Goal: Task Accomplishment & Management: Use online tool/utility

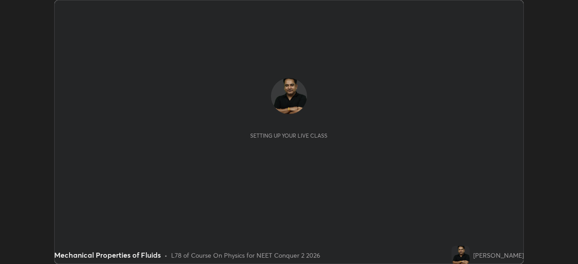
scroll to position [264, 578]
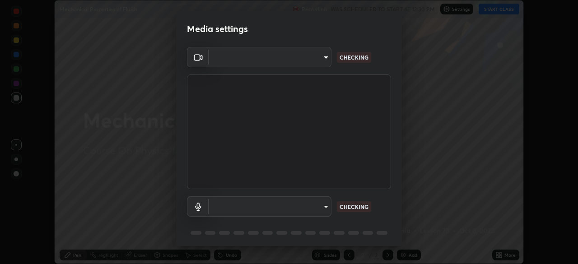
type input "718deecf834a2402e9859888758a2701a1d92989cf10273566d2a6ce3300f65d"
click at [303, 206] on body "Erase all Mechanical Properties of Fluids Recording WAS SCHEDULED TO START AT 1…" at bounding box center [289, 132] width 578 height 264
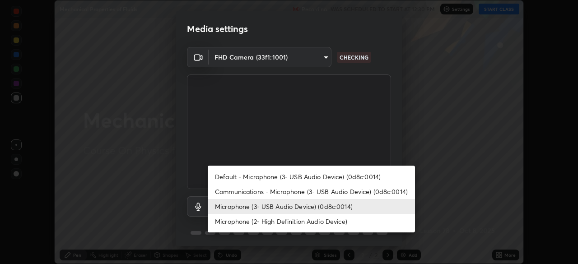
click at [291, 223] on li "Microphone (2- High Definition Audio Device)" at bounding box center [311, 221] width 207 height 15
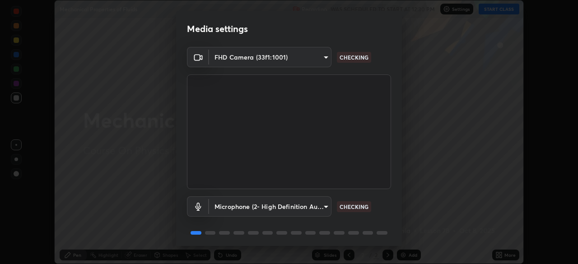
click at [304, 203] on body "Erase all Mechanical Properties of Fluids Recording WAS SCHEDULED TO START AT 1…" at bounding box center [289, 132] width 578 height 264
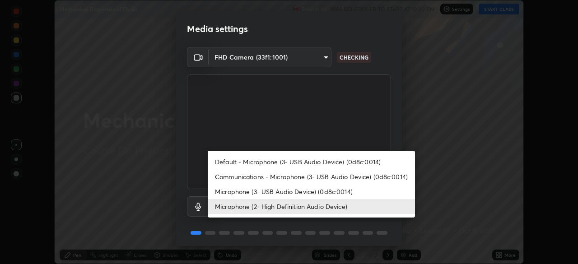
click at [296, 192] on li "Microphone (3- USB Audio Device) (0d8c:0014)" at bounding box center [311, 191] width 207 height 15
type input "a75359b4f40e144b74a4853d299cb10942348b3e6b3f88c79c501693e4cedbc6"
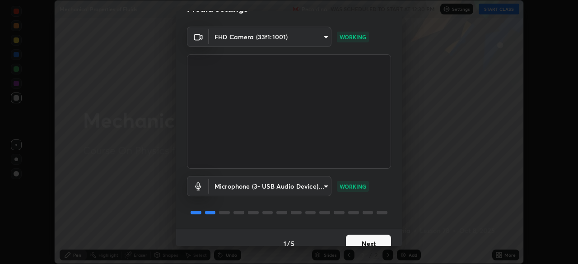
scroll to position [32, 0]
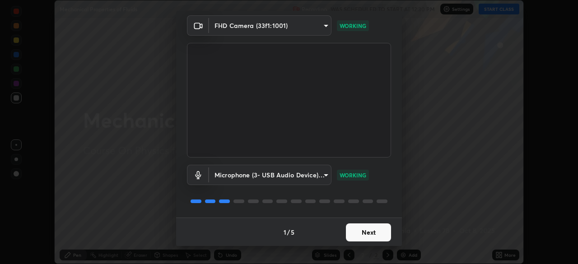
click at [365, 230] on button "Next" at bounding box center [368, 233] width 45 height 18
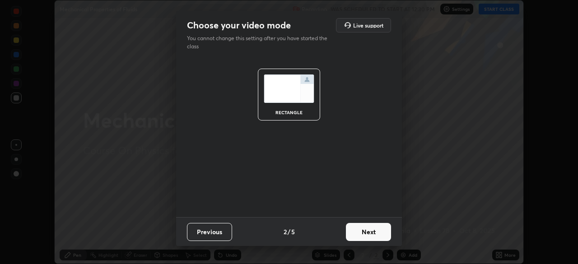
scroll to position [0, 0]
click at [369, 230] on button "Next" at bounding box center [368, 232] width 45 height 18
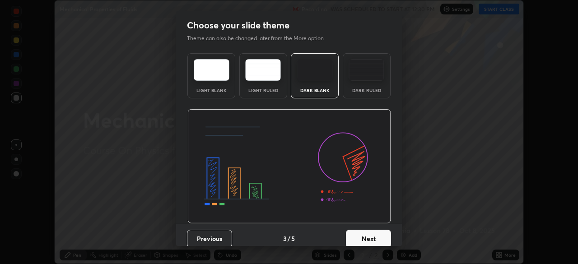
click at [370, 235] on button "Next" at bounding box center [368, 239] width 45 height 18
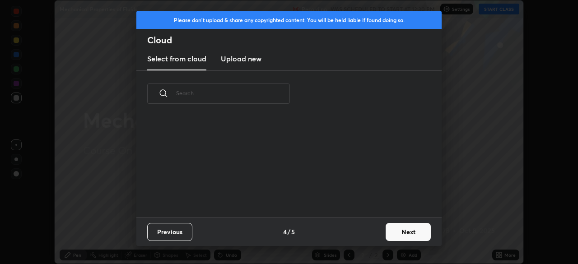
scroll to position [100, 290]
click at [245, 61] on h3 "Upload new" at bounding box center [241, 58] width 41 height 11
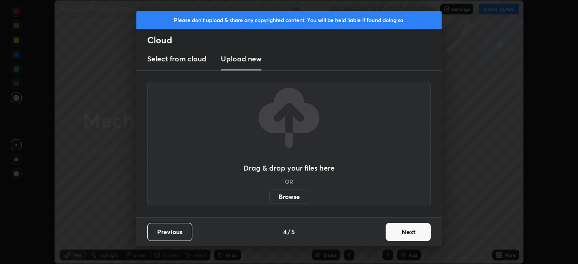
click at [295, 196] on label "Browse" at bounding box center [289, 197] width 40 height 14
click at [269, 196] on input "Browse" at bounding box center [269, 197] width 0 height 14
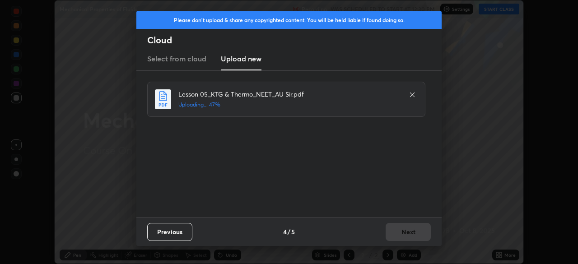
click at [412, 92] on icon at bounding box center [412, 94] width 7 height 7
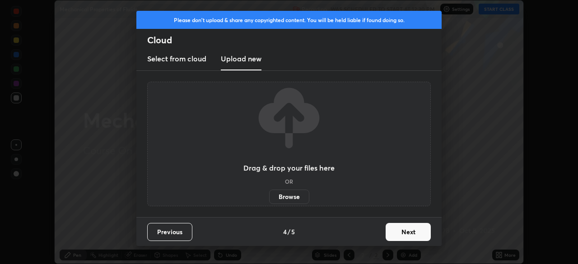
click at [294, 198] on label "Browse" at bounding box center [289, 197] width 40 height 14
click at [269, 198] on input "Browse" at bounding box center [269, 197] width 0 height 14
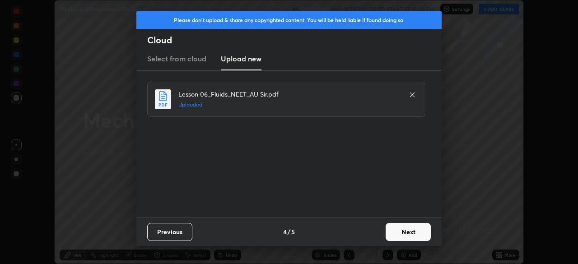
click at [407, 233] on button "Next" at bounding box center [408, 232] width 45 height 18
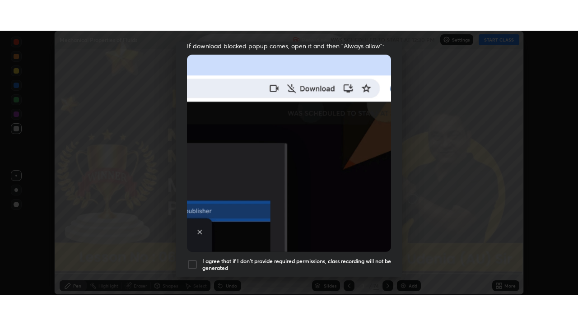
scroll to position [216, 0]
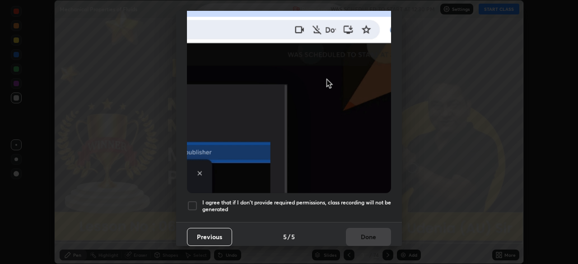
click at [193, 204] on div at bounding box center [192, 206] width 11 height 11
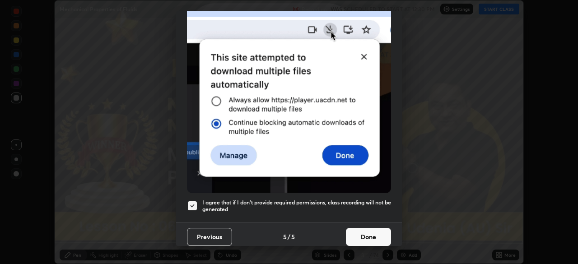
click at [369, 232] on button "Done" at bounding box center [368, 237] width 45 height 18
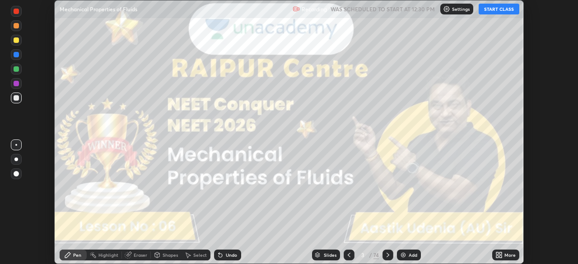
click at [499, 256] on icon at bounding box center [499, 255] width 7 height 7
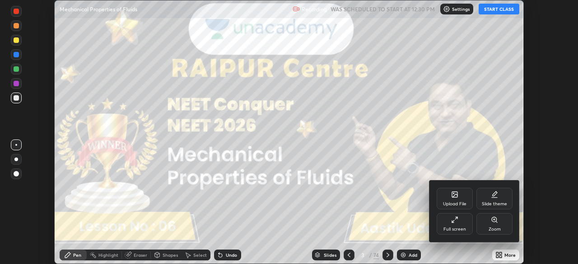
click at [457, 224] on div "Full screen" at bounding box center [455, 224] width 36 height 22
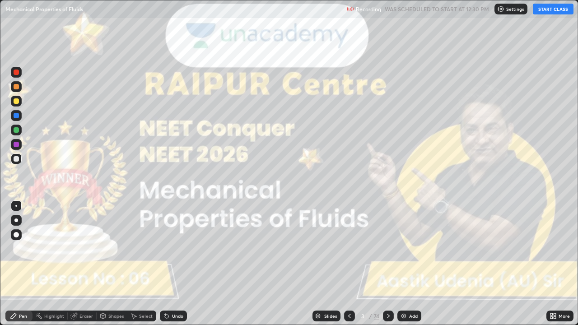
scroll to position [325, 578]
click at [550, 14] on button "START CLASS" at bounding box center [553, 9] width 41 height 11
click at [20, 222] on div at bounding box center [16, 220] width 11 height 11
click at [331, 264] on div "Slides" at bounding box center [330, 316] width 13 height 5
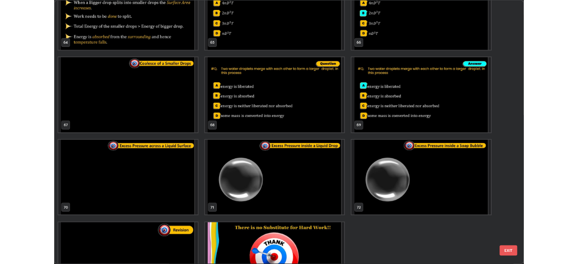
scroll to position [2213, 0]
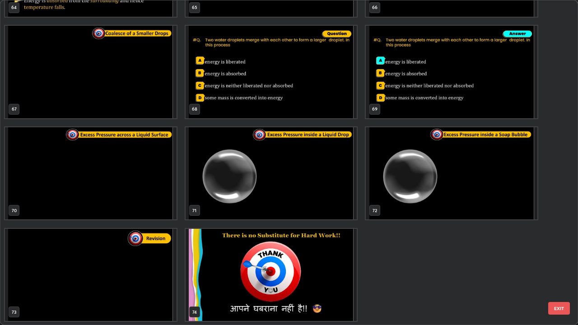
click at [562, 264] on button "EXIT" at bounding box center [559, 308] width 22 height 13
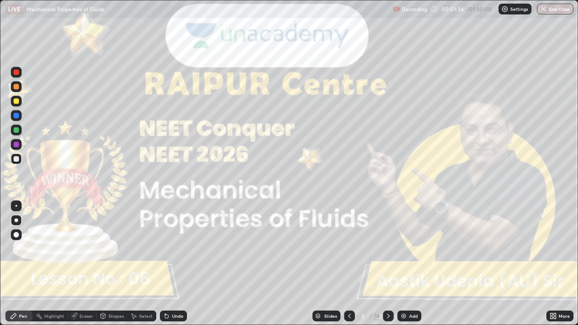
click at [555, 264] on icon at bounding box center [555, 314] width 2 height 2
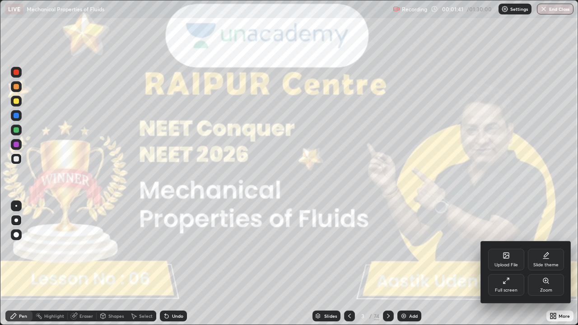
click at [518, 220] on div at bounding box center [289, 162] width 578 height 325
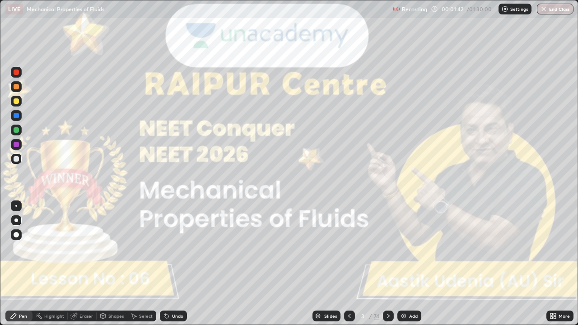
click at [566, 264] on div "More" at bounding box center [560, 316] width 27 height 11
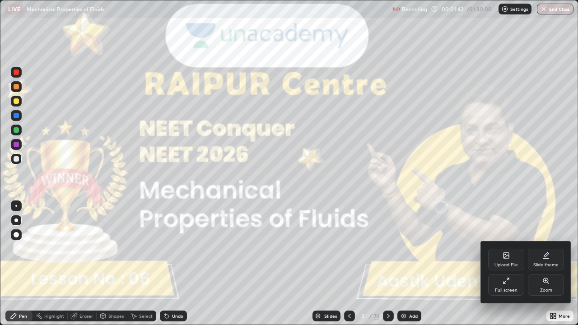
click at [507, 264] on icon at bounding box center [506, 280] width 7 height 7
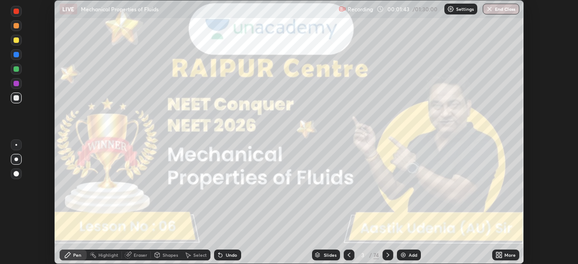
scroll to position [44906, 44593]
click at [497, 254] on icon at bounding box center [497, 254] width 2 height 2
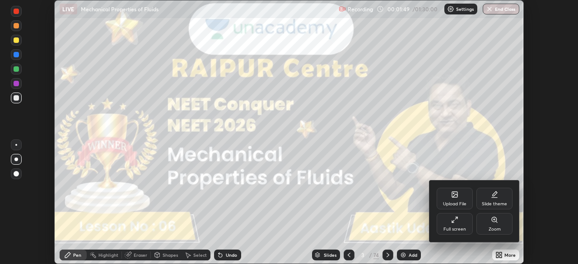
click at [456, 11] on div at bounding box center [289, 132] width 578 height 264
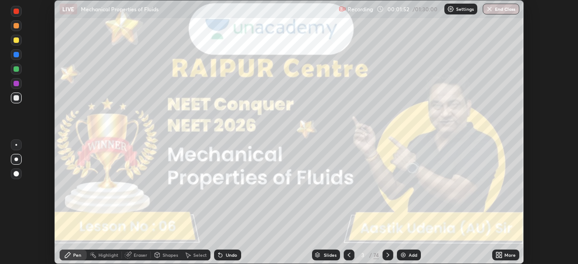
click at [461, 14] on div "Settings" at bounding box center [460, 9] width 33 height 11
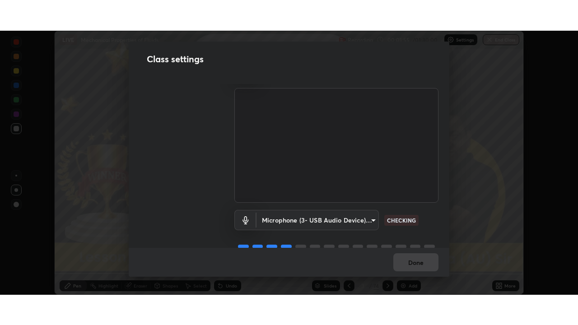
scroll to position [41, 0]
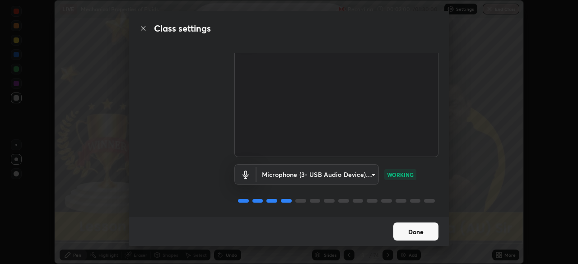
click at [413, 228] on button "Done" at bounding box center [415, 232] width 45 height 18
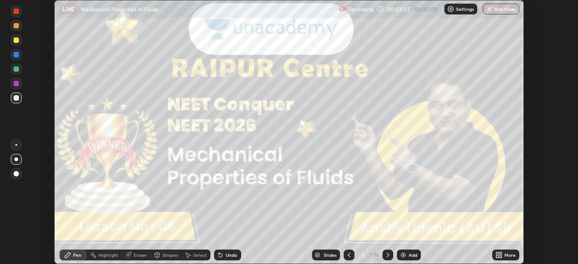
click at [497, 257] on icon at bounding box center [497, 257] width 2 height 2
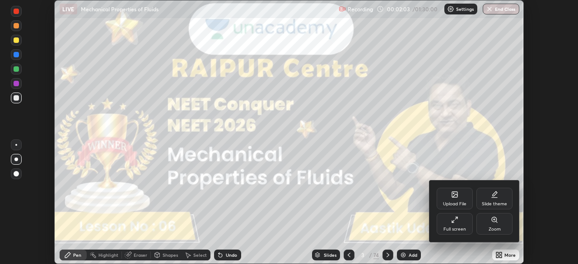
click at [459, 225] on div "Full screen" at bounding box center [455, 224] width 36 height 22
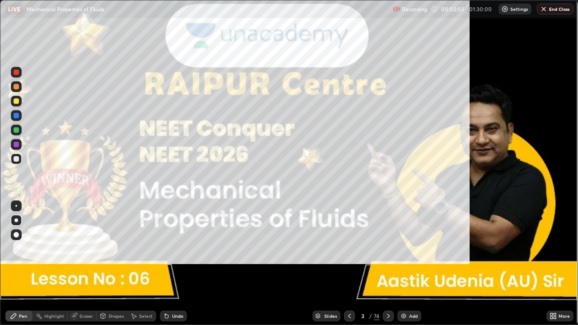
scroll to position [325, 578]
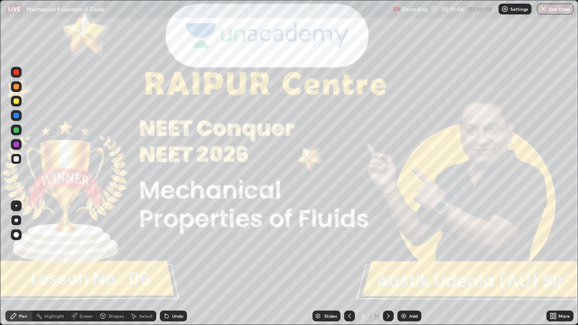
click at [554, 264] on icon at bounding box center [555, 314] width 2 height 2
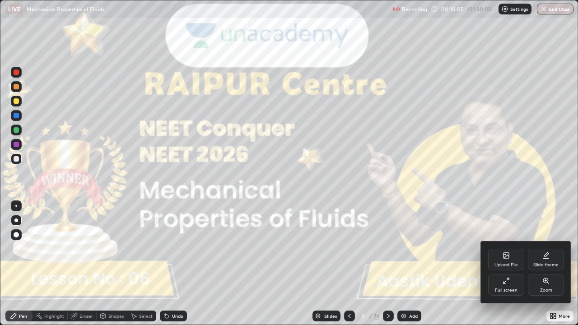
click at [505, 260] on div "Upload File" at bounding box center [506, 260] width 36 height 22
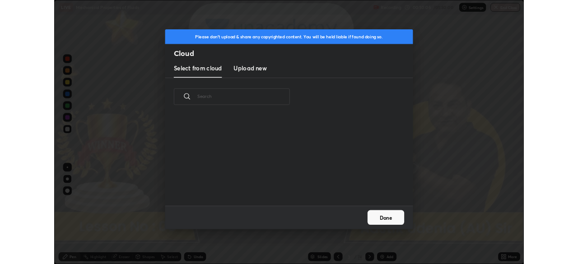
scroll to position [111, 290]
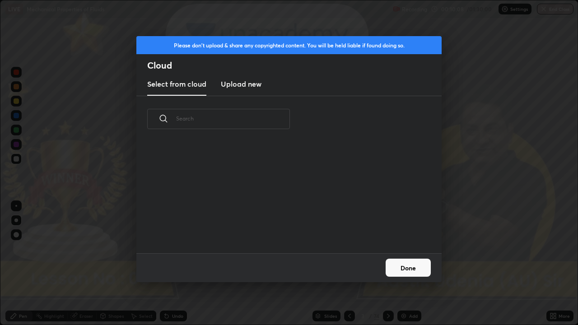
click at [245, 86] on h3 "Upload new" at bounding box center [241, 84] width 41 height 11
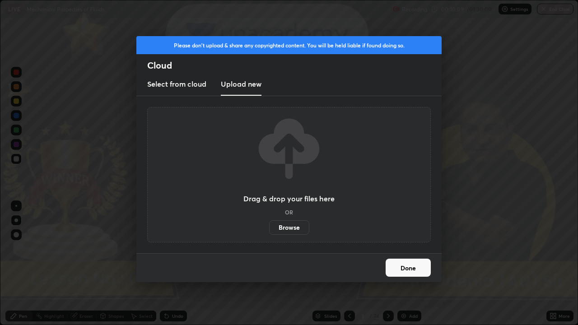
click at [282, 228] on label "Browse" at bounding box center [289, 227] width 40 height 14
click at [269, 228] on input "Browse" at bounding box center [269, 227] width 0 height 14
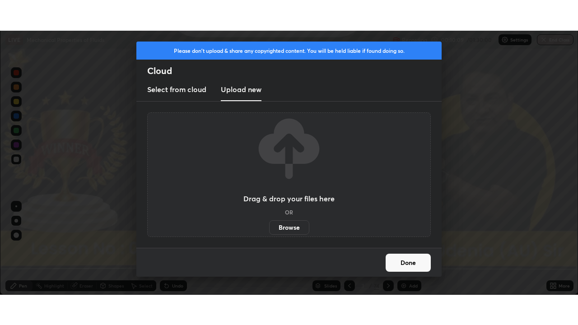
scroll to position [44906, 44593]
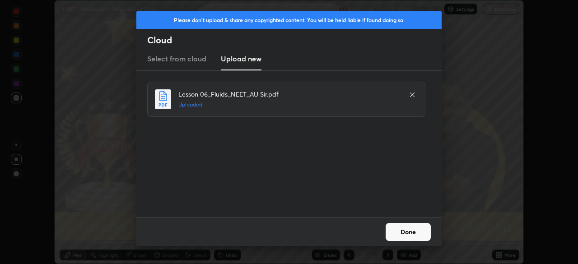
click at [405, 236] on button "Done" at bounding box center [408, 232] width 45 height 18
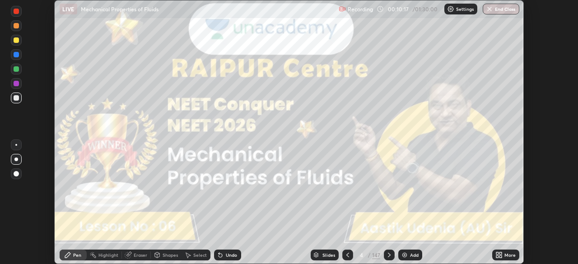
click at [499, 257] on icon at bounding box center [497, 257] width 2 height 2
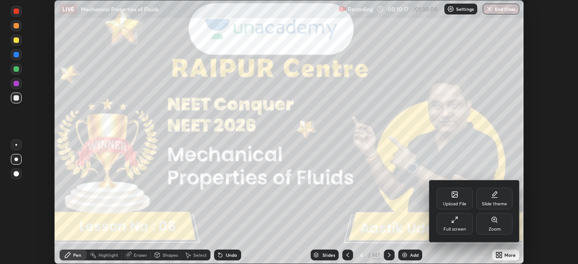
click at [457, 226] on div "Full screen" at bounding box center [455, 224] width 36 height 22
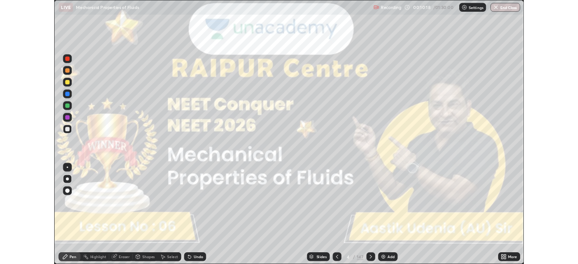
scroll to position [325, 578]
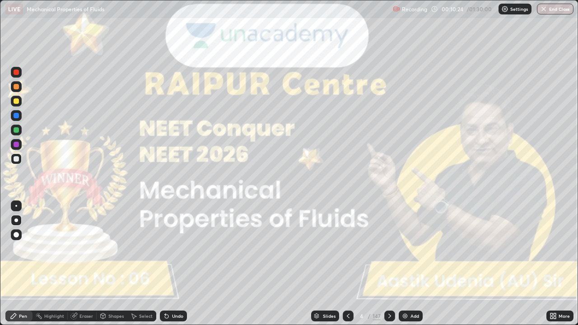
click at [389, 264] on icon at bounding box center [389, 316] width 3 height 5
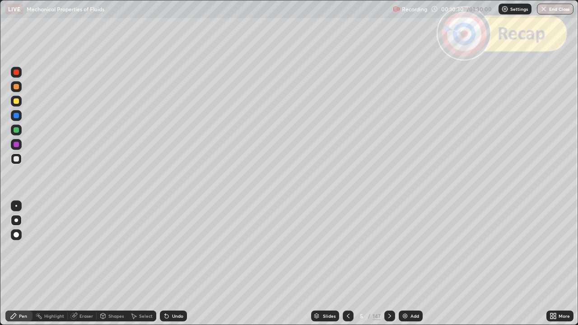
click at [387, 264] on icon at bounding box center [389, 316] width 7 height 7
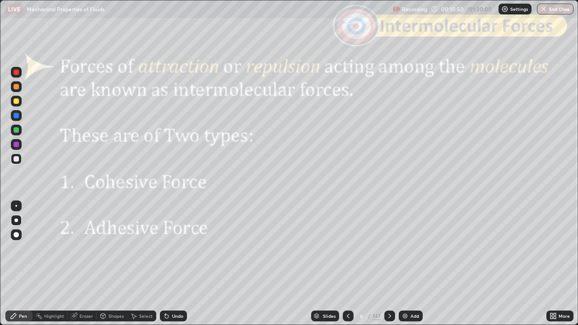
click at [388, 264] on icon at bounding box center [389, 316] width 7 height 7
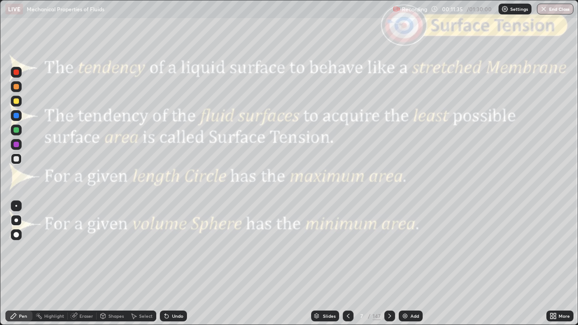
click at [552, 264] on icon at bounding box center [552, 318] width 2 height 2
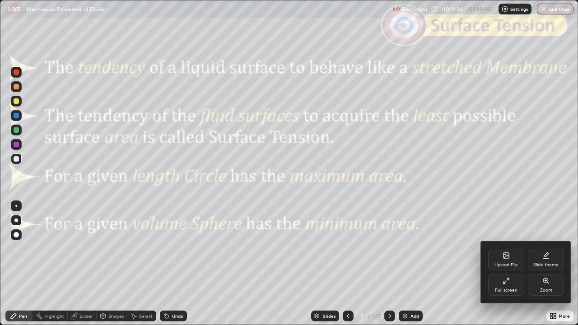
click at [508, 264] on div "Full screen" at bounding box center [506, 290] width 23 height 5
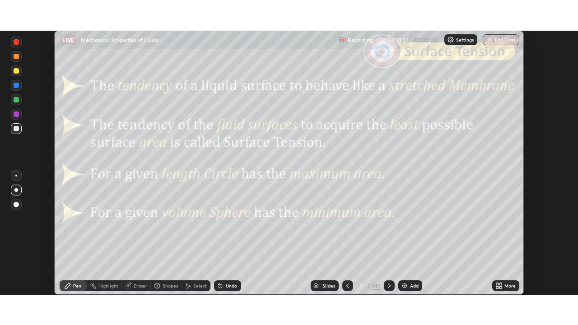
scroll to position [44906, 44593]
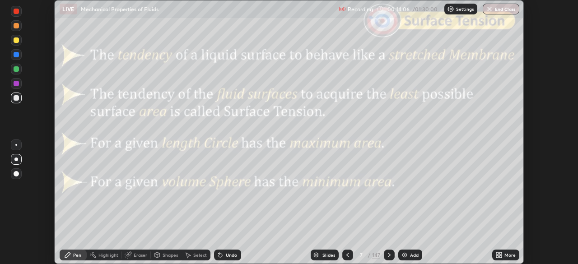
click at [499, 253] on icon at bounding box center [497, 254] width 2 height 2
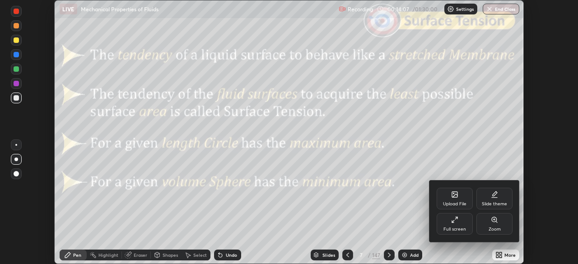
click at [456, 224] on div "Full screen" at bounding box center [455, 224] width 36 height 22
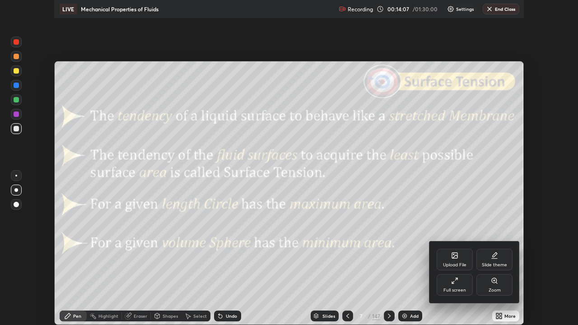
scroll to position [325, 578]
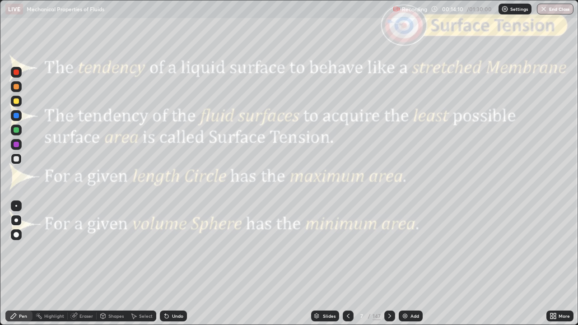
click at [388, 264] on icon at bounding box center [389, 316] width 7 height 7
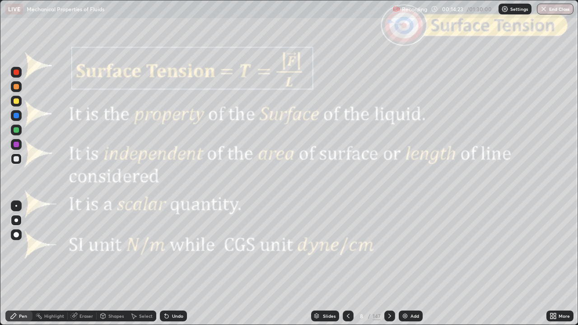
click at [386, 264] on icon at bounding box center [389, 316] width 7 height 7
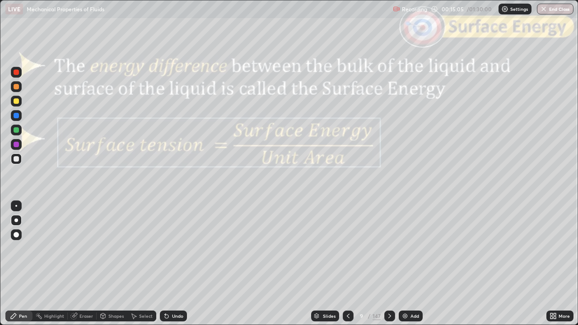
click at [388, 264] on icon at bounding box center [389, 316] width 7 height 7
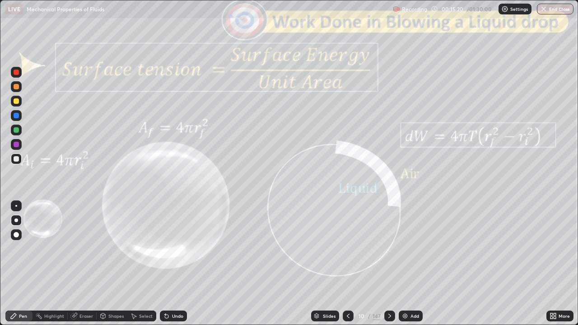
click at [388, 264] on div at bounding box center [389, 316] width 11 height 11
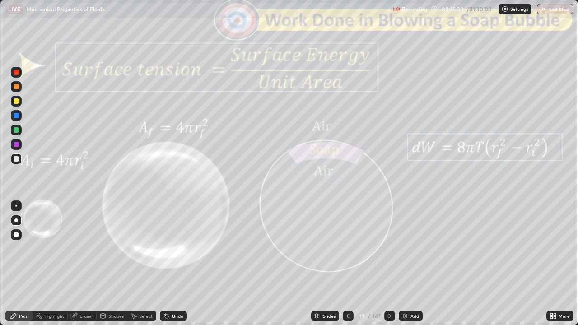
click at [388, 264] on icon at bounding box center [389, 316] width 7 height 7
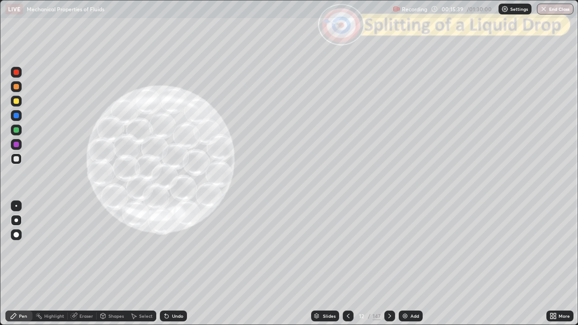
click at [18, 76] on div at bounding box center [16, 72] width 11 height 11
click at [113, 264] on div "Shapes" at bounding box center [115, 316] width 15 height 5
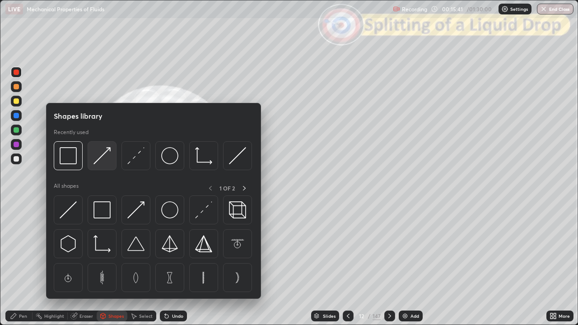
click at [101, 161] on img at bounding box center [102, 155] width 17 height 17
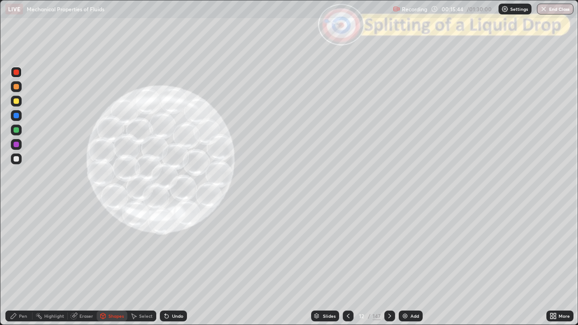
click at [22, 264] on div "Pen" at bounding box center [23, 316] width 8 height 5
click at [320, 264] on div "Slides" at bounding box center [325, 316] width 28 height 11
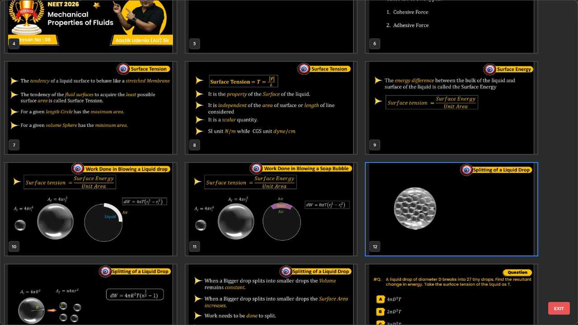
scroll to position [158, 0]
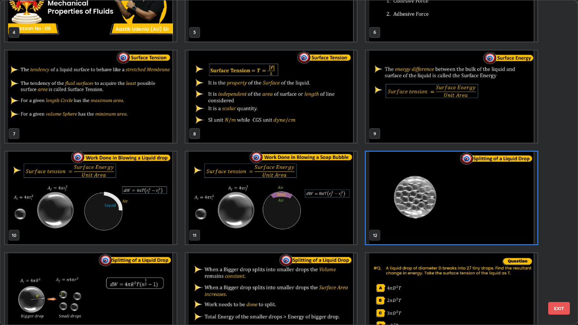
click at [560, 264] on button "EXIT" at bounding box center [559, 308] width 22 height 13
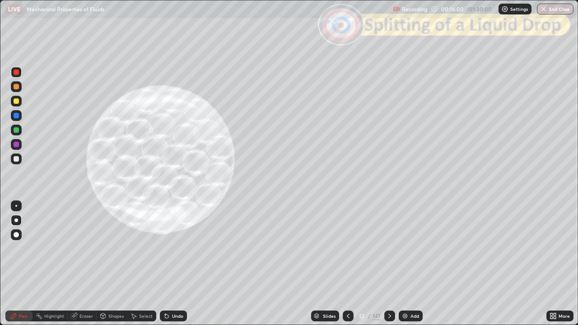
click at [17, 102] on div at bounding box center [16, 100] width 5 height 5
click at [111, 264] on div "Shapes" at bounding box center [115, 316] width 15 height 5
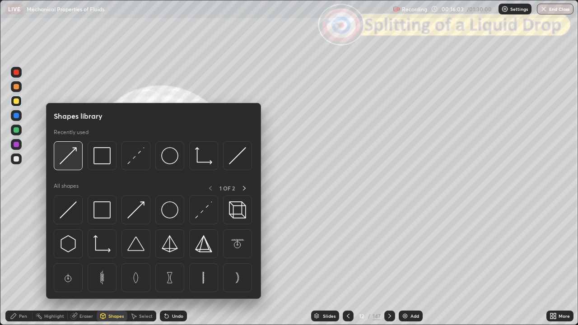
click at [71, 163] on img at bounding box center [68, 155] width 17 height 17
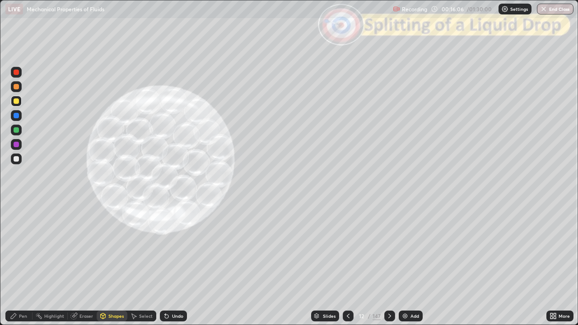
click at [13, 264] on div "Pen" at bounding box center [18, 316] width 27 height 11
click at [16, 161] on div at bounding box center [16, 158] width 5 height 5
click at [113, 264] on div "Shapes" at bounding box center [115, 316] width 15 height 5
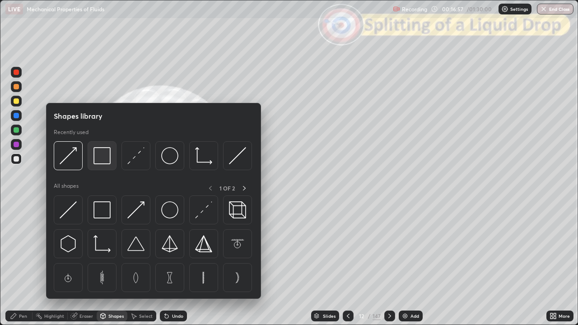
click at [101, 159] on img at bounding box center [102, 155] width 17 height 17
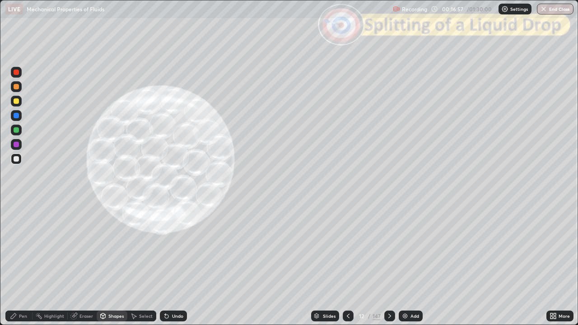
click at [18, 73] on div at bounding box center [16, 72] width 5 height 5
click at [28, 264] on div "Pen" at bounding box center [18, 316] width 27 height 11
click at [176, 264] on div "Undo" at bounding box center [177, 316] width 11 height 5
click at [388, 264] on icon at bounding box center [389, 316] width 7 height 7
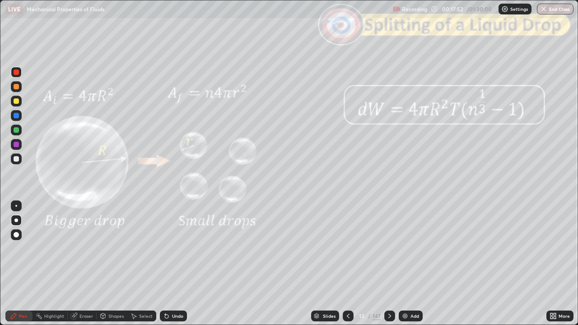
click at [110, 264] on div "Shapes" at bounding box center [115, 316] width 15 height 5
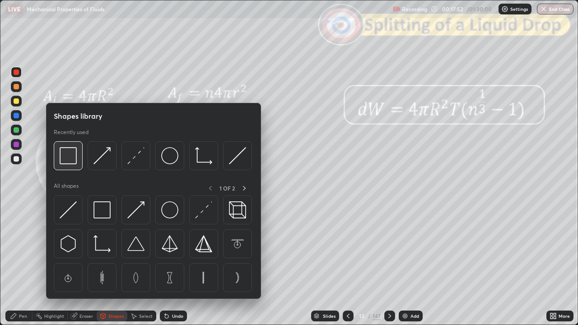
click at [70, 162] on img at bounding box center [68, 155] width 17 height 17
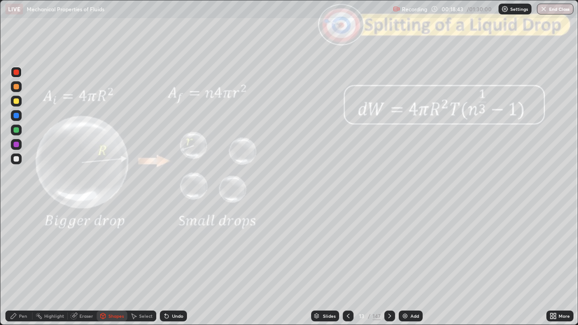
click at [332, 264] on div "Slides" at bounding box center [329, 316] width 13 height 5
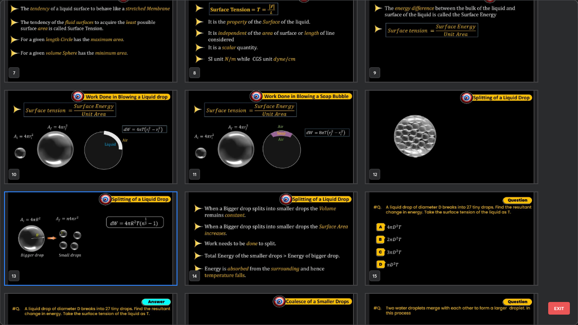
scroll to position [216, 0]
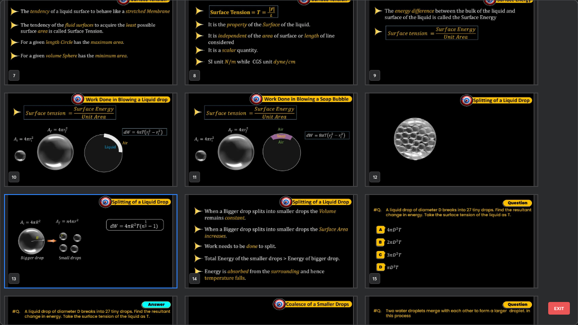
click at [561, 264] on button "EXIT" at bounding box center [559, 308] width 22 height 13
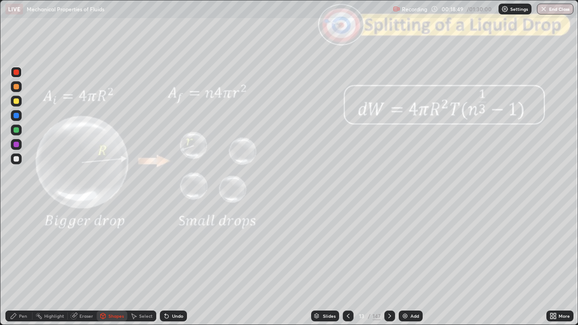
click at [388, 264] on icon at bounding box center [389, 316] width 7 height 7
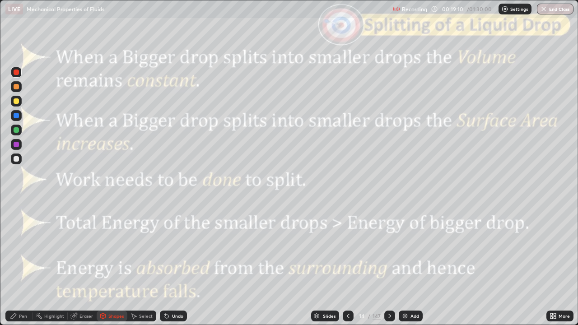
click at [115, 264] on div "Shapes" at bounding box center [115, 316] width 15 height 5
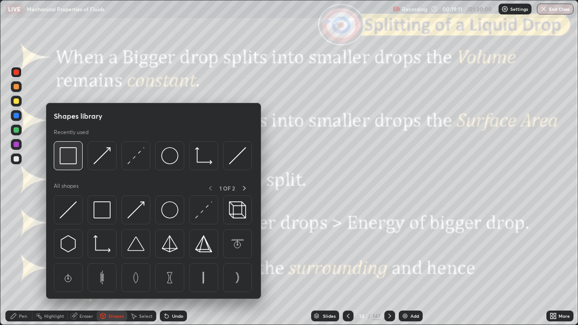
click at [72, 158] on img at bounding box center [68, 155] width 17 height 17
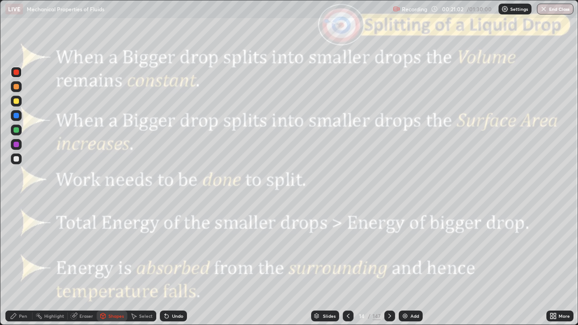
click at [347, 264] on icon at bounding box center [348, 316] width 3 height 5
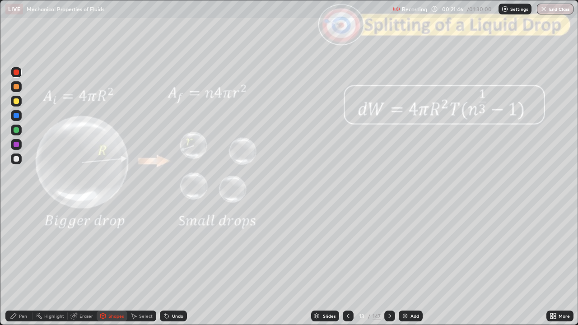
click at [347, 264] on icon at bounding box center [348, 316] width 3 height 5
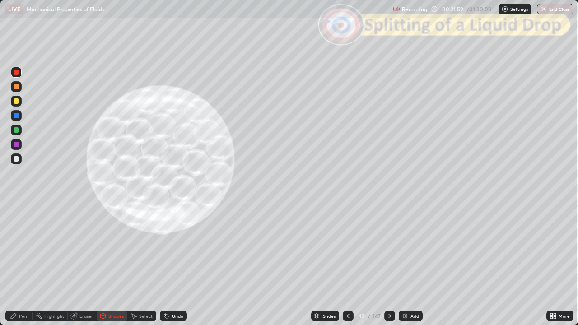
click at [393, 264] on div at bounding box center [389, 316] width 11 height 18
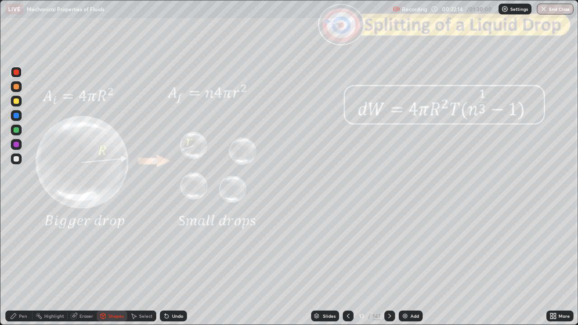
click at [389, 264] on icon at bounding box center [389, 316] width 7 height 7
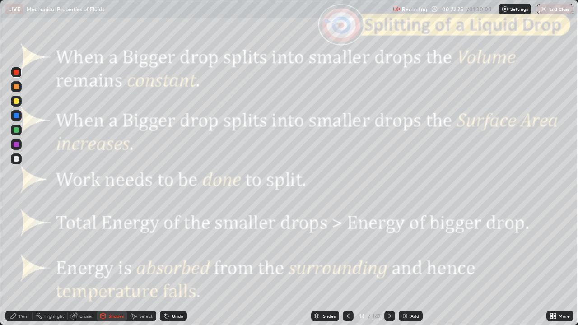
click at [389, 264] on icon at bounding box center [389, 316] width 7 height 7
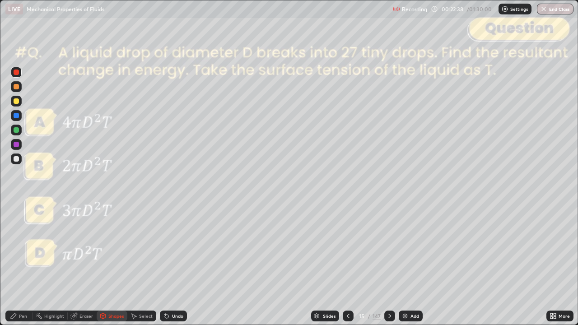
click at [346, 264] on icon at bounding box center [348, 316] width 7 height 7
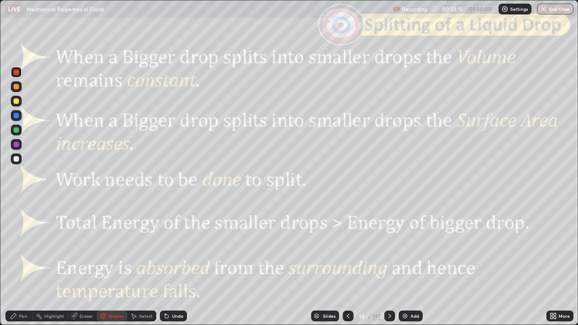
click at [388, 264] on icon at bounding box center [389, 316] width 7 height 7
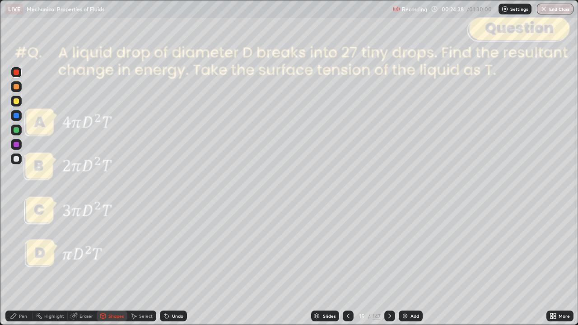
click at [14, 159] on div at bounding box center [16, 158] width 5 height 5
click at [20, 264] on div "Pen" at bounding box center [23, 316] width 8 height 5
click at [388, 264] on icon at bounding box center [389, 316] width 7 height 7
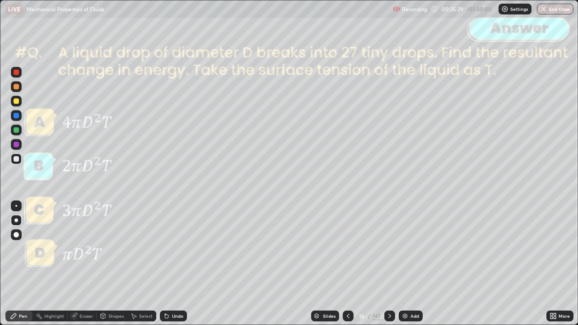
click at [388, 264] on icon at bounding box center [389, 316] width 7 height 7
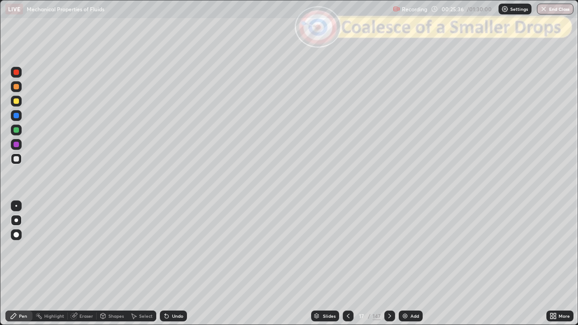
click at [389, 264] on icon at bounding box center [389, 316] width 7 height 7
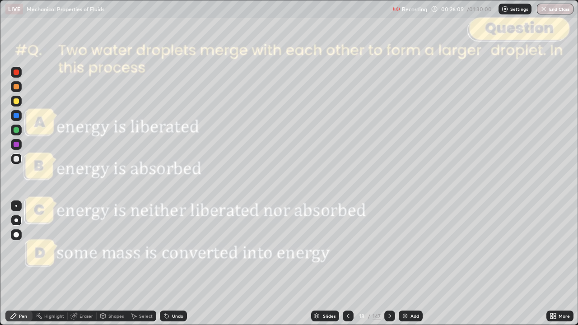
click at [388, 264] on icon at bounding box center [389, 316] width 7 height 7
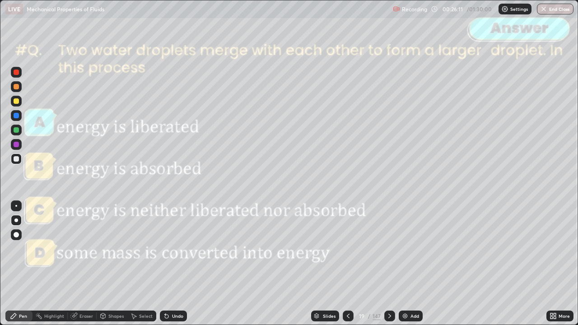
click at [388, 264] on icon at bounding box center [389, 316] width 7 height 7
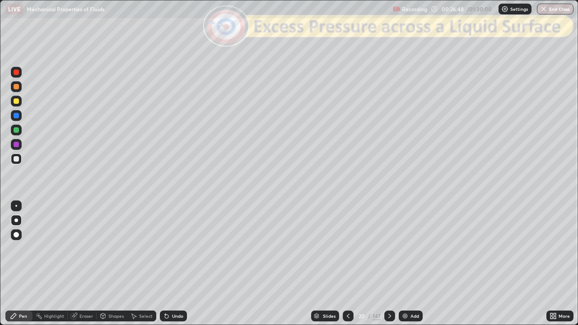
click at [114, 264] on div "Shapes" at bounding box center [115, 316] width 15 height 5
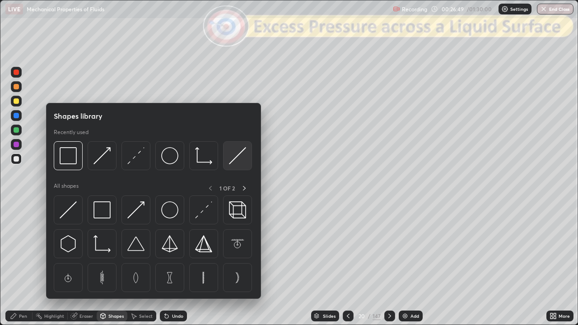
click at [235, 162] on img at bounding box center [237, 155] width 17 height 17
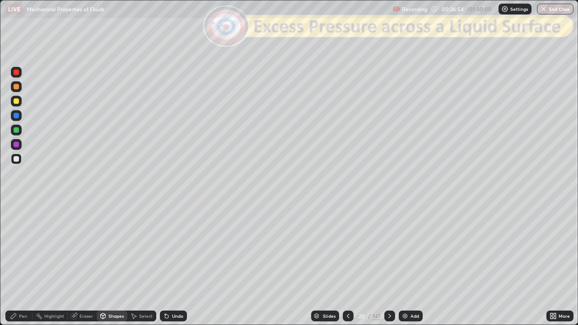
click at [14, 116] on div at bounding box center [16, 115] width 5 height 5
click at [176, 264] on div "Undo" at bounding box center [177, 316] width 11 height 5
click at [22, 264] on div "Pen" at bounding box center [23, 316] width 8 height 5
click at [16, 88] on div at bounding box center [16, 86] width 5 height 5
click at [15, 159] on div at bounding box center [16, 158] width 5 height 5
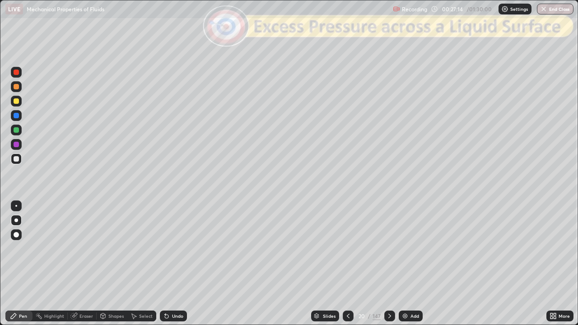
click at [16, 87] on div at bounding box center [16, 86] width 5 height 5
click at [17, 117] on div at bounding box center [16, 115] width 5 height 5
click at [17, 159] on div at bounding box center [16, 158] width 5 height 5
click at [16, 90] on div at bounding box center [16, 86] width 11 height 11
click at [18, 117] on div at bounding box center [16, 115] width 5 height 5
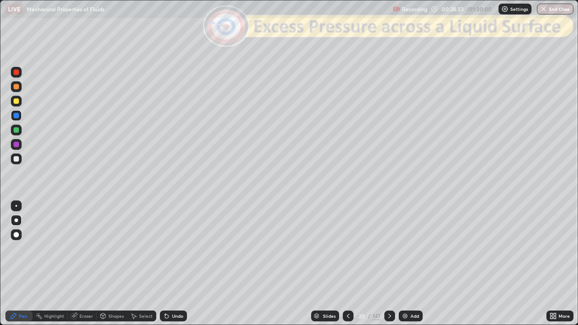
click at [16, 88] on div at bounding box center [16, 86] width 5 height 5
click at [18, 118] on div at bounding box center [16, 115] width 11 height 11
click at [16, 161] on div at bounding box center [16, 158] width 5 height 5
click at [113, 264] on div "Shapes" at bounding box center [115, 316] width 15 height 5
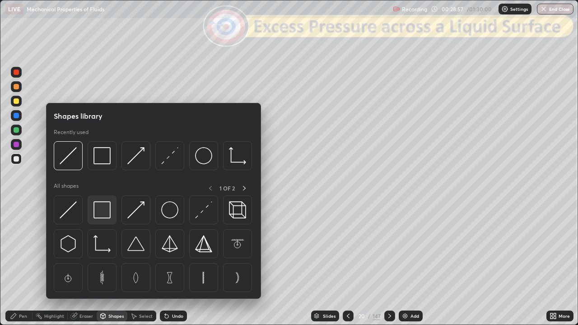
click at [103, 213] on img at bounding box center [102, 209] width 17 height 17
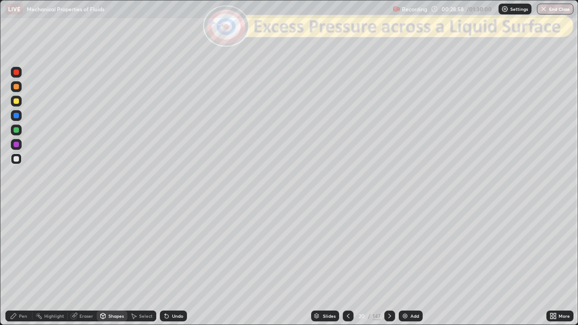
click at [15, 75] on div at bounding box center [16, 72] width 5 height 5
click at [16, 159] on div at bounding box center [16, 158] width 5 height 5
click at [26, 264] on div "Pen" at bounding box center [23, 316] width 8 height 5
click at [112, 264] on div "Shapes" at bounding box center [112, 316] width 31 height 11
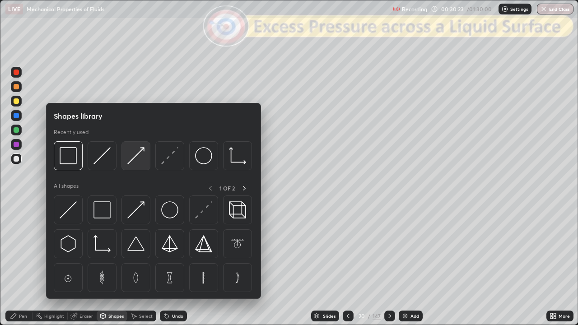
click at [137, 161] on img at bounding box center [135, 155] width 17 height 17
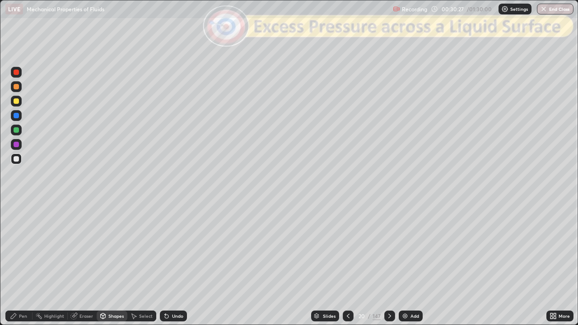
click at [13, 264] on icon at bounding box center [13, 315] width 5 height 5
click at [321, 264] on div "Slides" at bounding box center [325, 316] width 28 height 11
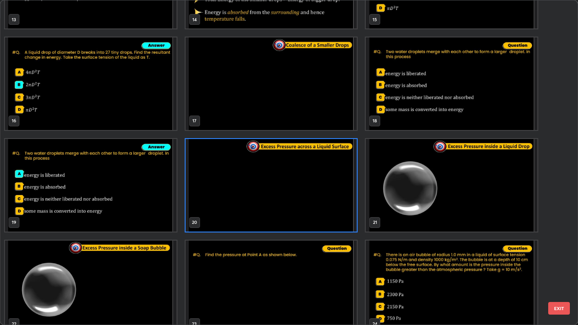
scroll to position [483, 0]
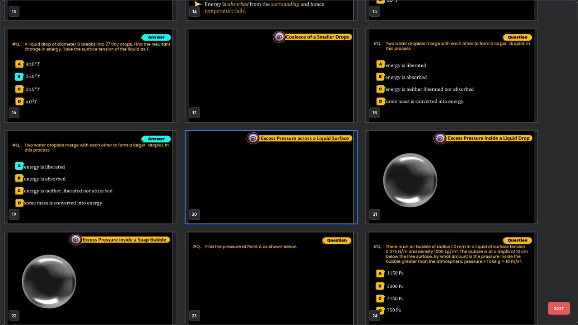
click at [560, 264] on button "EXIT" at bounding box center [559, 308] width 22 height 13
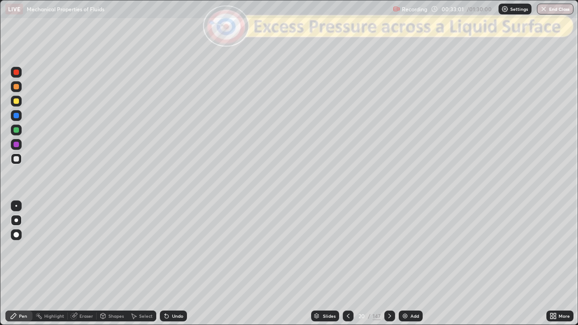
click at [388, 264] on icon at bounding box center [389, 316] width 7 height 7
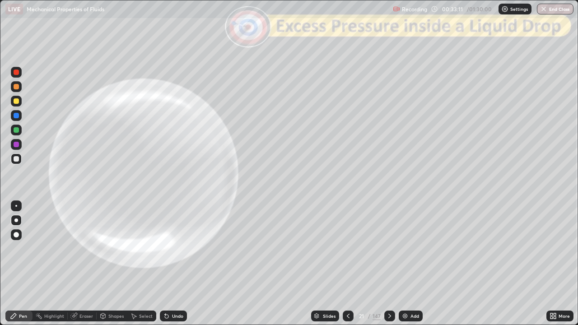
click at [15, 117] on div at bounding box center [16, 115] width 5 height 5
click at [18, 88] on div at bounding box center [16, 86] width 5 height 5
click at [17, 159] on div at bounding box center [16, 158] width 5 height 5
click at [17, 106] on div at bounding box center [16, 101] width 11 height 11
click at [112, 264] on div "Shapes" at bounding box center [115, 316] width 15 height 5
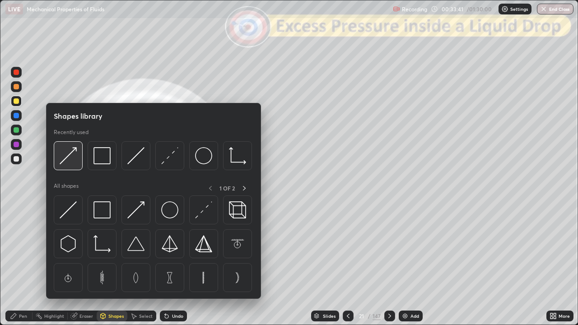
click at [71, 159] on img at bounding box center [68, 155] width 17 height 17
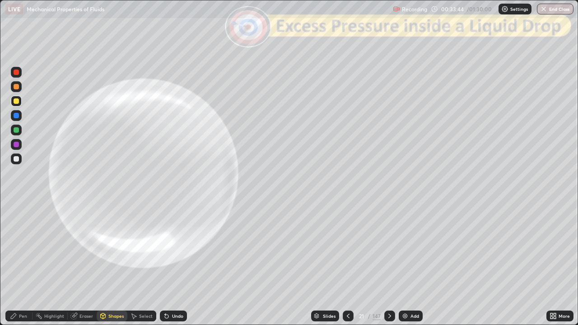
click at [15, 264] on div "Pen" at bounding box center [18, 316] width 27 height 11
click at [388, 264] on icon at bounding box center [389, 316] width 7 height 7
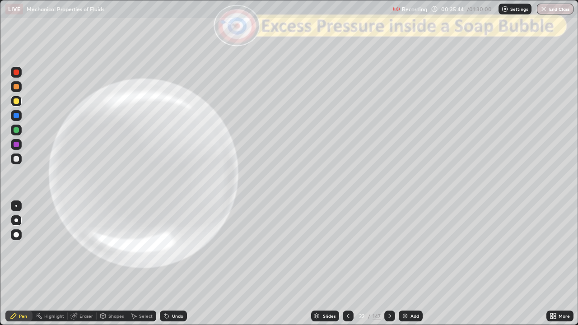
click at [17, 88] on div at bounding box center [16, 86] width 5 height 5
click at [16, 117] on div at bounding box center [16, 115] width 5 height 5
click at [16, 87] on div at bounding box center [16, 86] width 5 height 5
click at [14, 160] on div at bounding box center [16, 158] width 5 height 5
click at [179, 264] on div "Undo" at bounding box center [177, 316] width 11 height 5
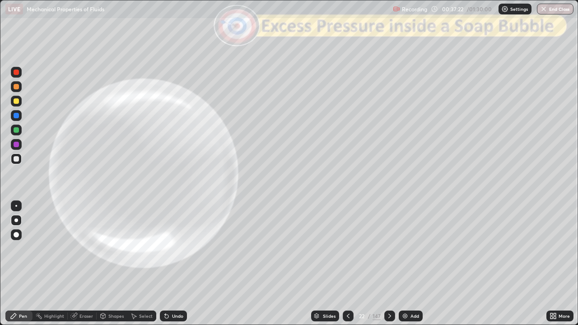
click at [388, 264] on icon at bounding box center [389, 316] width 7 height 7
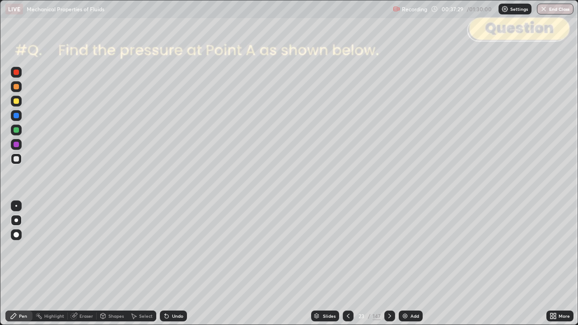
click at [112, 264] on div "Shapes" at bounding box center [112, 316] width 31 height 11
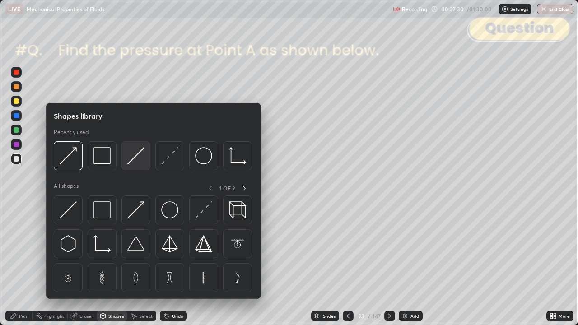
click at [137, 163] on img at bounding box center [135, 155] width 17 height 17
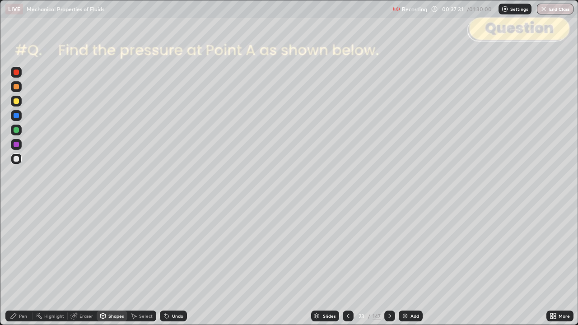
click at [16, 116] on div at bounding box center [16, 115] width 5 height 5
click at [110, 264] on div "Shapes" at bounding box center [115, 316] width 15 height 5
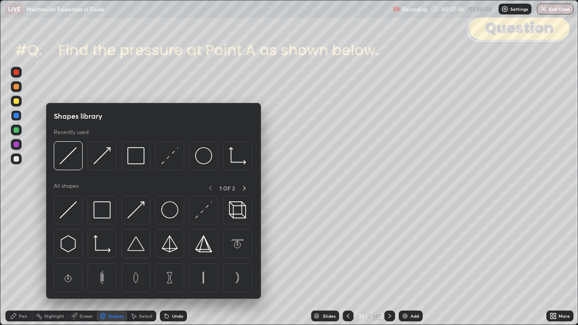
click at [203, 155] on img at bounding box center [203, 155] width 17 height 17
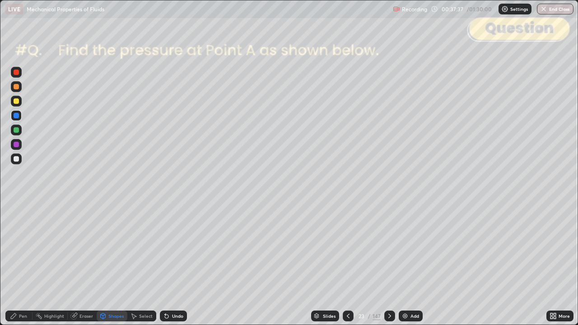
click at [18, 91] on div at bounding box center [16, 86] width 11 height 11
click at [107, 264] on div "Shapes" at bounding box center [112, 316] width 31 height 11
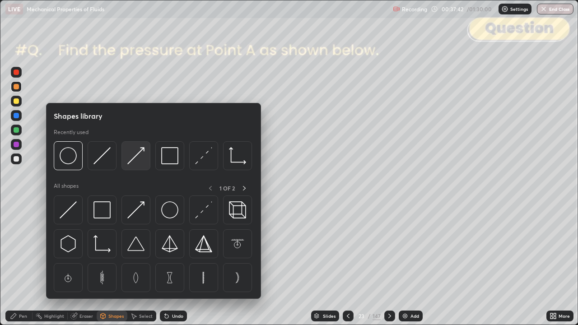
click at [136, 161] on img at bounding box center [135, 155] width 17 height 17
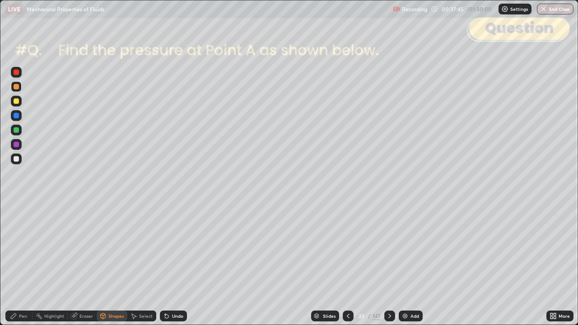
click at [13, 264] on div "Pen" at bounding box center [18, 316] width 27 height 11
click at [18, 118] on div at bounding box center [16, 115] width 11 height 11
click at [178, 264] on div "Undo" at bounding box center [177, 316] width 11 height 5
click at [18, 103] on div at bounding box center [16, 100] width 5 height 5
click at [112, 264] on div "Shapes" at bounding box center [115, 316] width 15 height 5
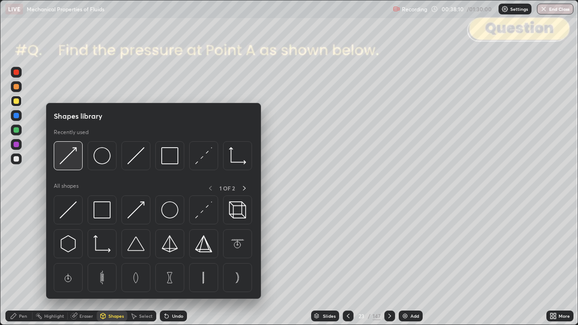
click at [69, 164] on img at bounding box center [68, 155] width 17 height 17
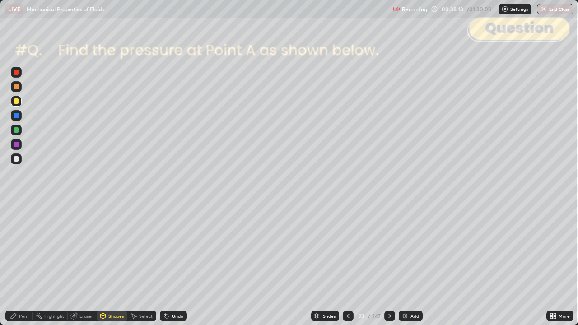
click at [15, 264] on icon at bounding box center [13, 316] width 7 height 7
click at [175, 264] on div "Undo" at bounding box center [177, 316] width 11 height 5
click at [116, 264] on div "Shapes" at bounding box center [115, 316] width 15 height 5
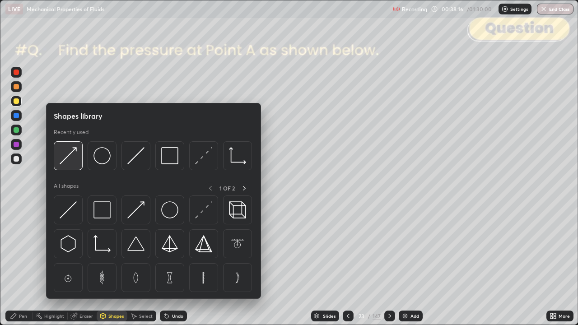
click at [71, 165] on div at bounding box center [68, 155] width 29 height 29
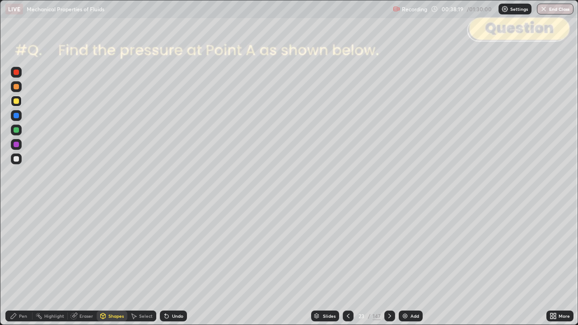
click at [17, 264] on div "Pen" at bounding box center [18, 316] width 27 height 11
click at [17, 146] on div at bounding box center [16, 144] width 5 height 5
click at [14, 131] on div at bounding box center [16, 129] width 5 height 5
click at [15, 147] on div at bounding box center [16, 144] width 5 height 5
click at [386, 264] on div at bounding box center [389, 316] width 11 height 11
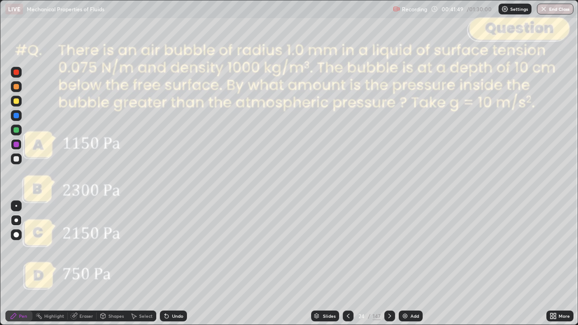
click at [347, 264] on icon at bounding box center [348, 316] width 7 height 7
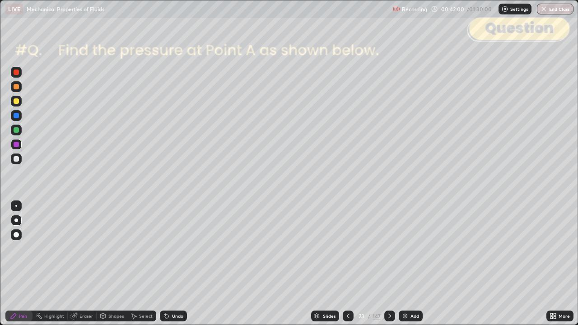
click at [175, 264] on div "Undo" at bounding box center [173, 316] width 27 height 11
click at [173, 264] on div "Undo" at bounding box center [173, 316] width 27 height 11
click at [388, 264] on icon at bounding box center [389, 316] width 7 height 7
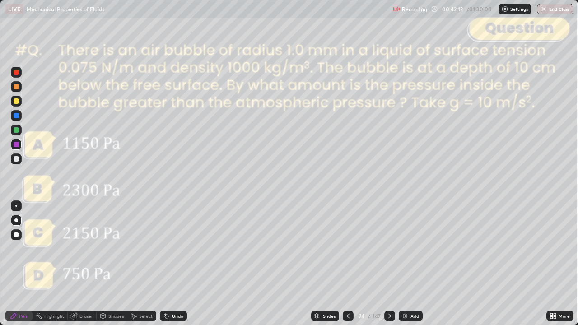
click at [15, 161] on div at bounding box center [16, 158] width 5 height 5
click at [386, 264] on icon at bounding box center [389, 316] width 7 height 7
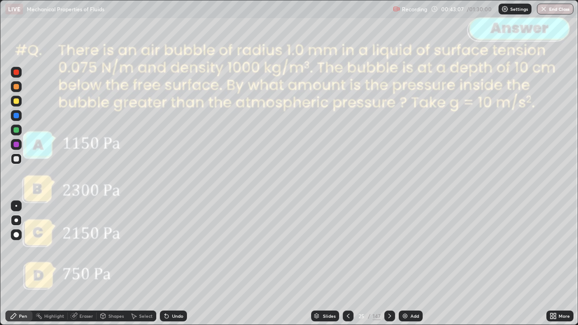
click at [387, 264] on icon at bounding box center [389, 316] width 7 height 7
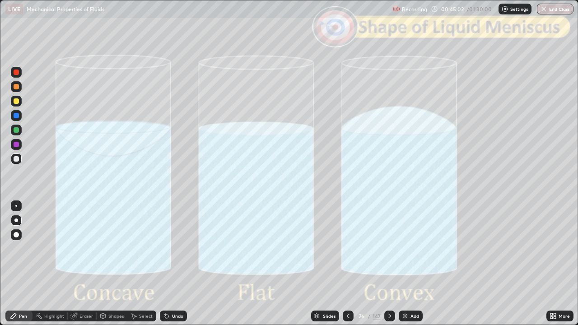
click at [388, 264] on icon at bounding box center [389, 316] width 3 height 5
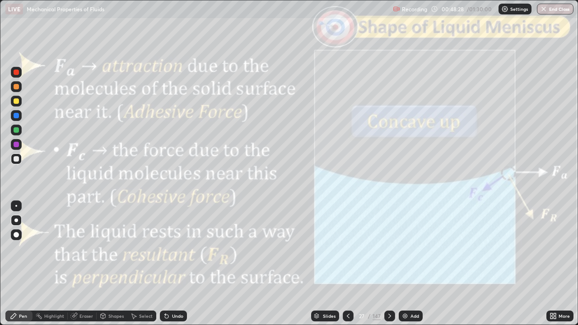
click at [388, 264] on icon at bounding box center [389, 316] width 7 height 7
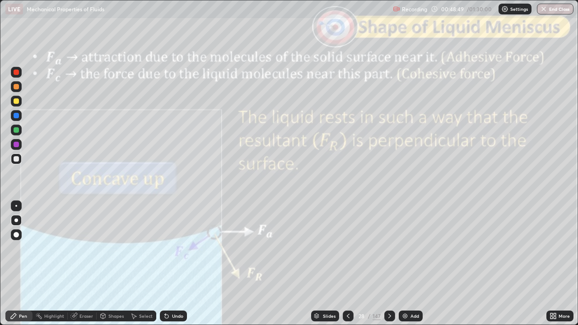
click at [378, 264] on div "147" at bounding box center [377, 316] width 8 height 8
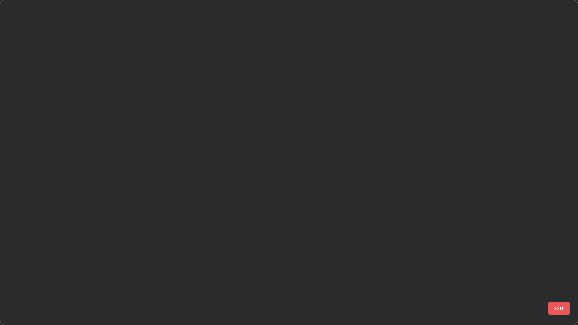
scroll to position [322, 573]
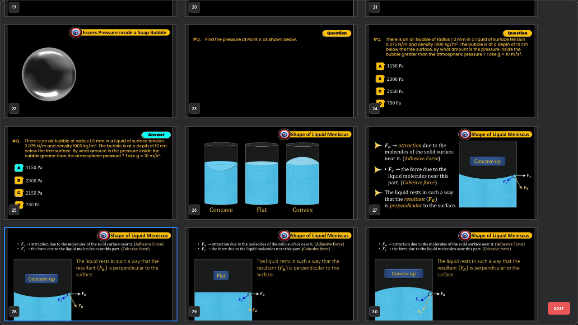
click at [564, 264] on button "EXIT" at bounding box center [559, 308] width 22 height 13
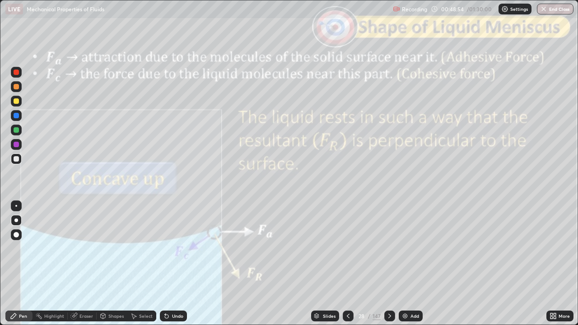
click at [389, 264] on icon at bounding box center [389, 316] width 7 height 7
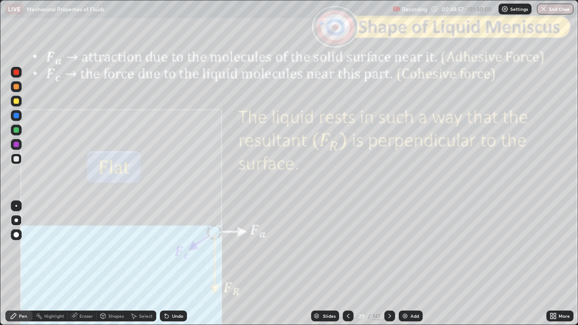
click at [331, 264] on div "Slides" at bounding box center [329, 316] width 13 height 5
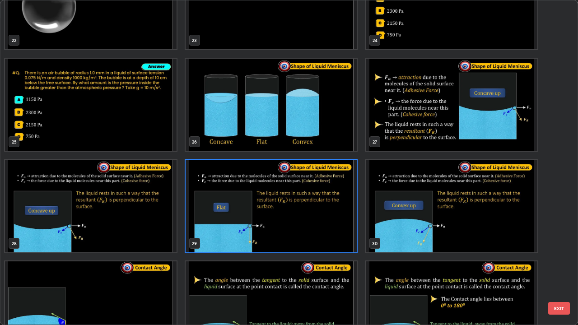
scroll to position [759, 0]
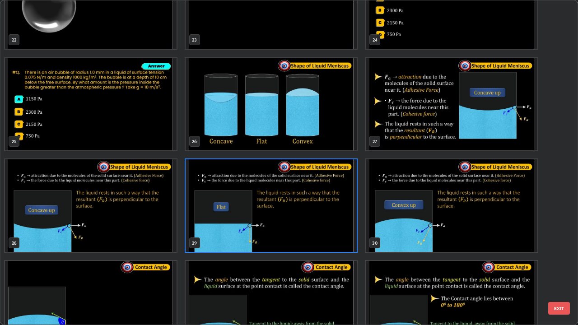
click at [447, 224] on img "grid" at bounding box center [452, 205] width 172 height 93
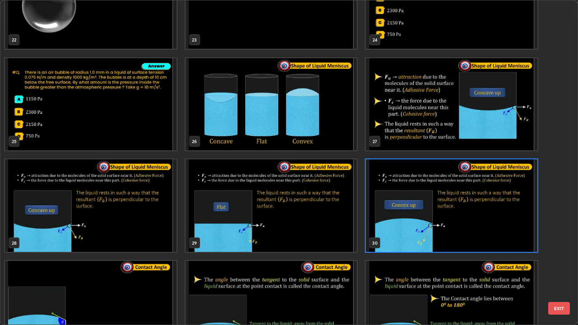
click at [561, 264] on button "EXIT" at bounding box center [559, 308] width 22 height 13
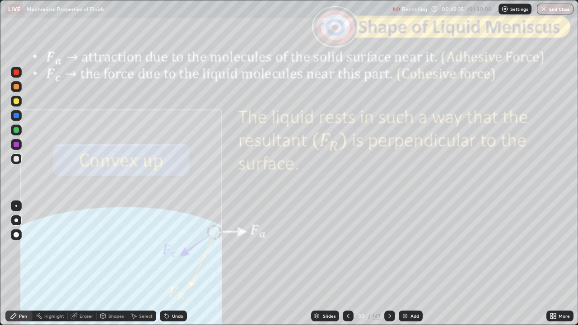
click at [347, 264] on icon at bounding box center [348, 316] width 7 height 7
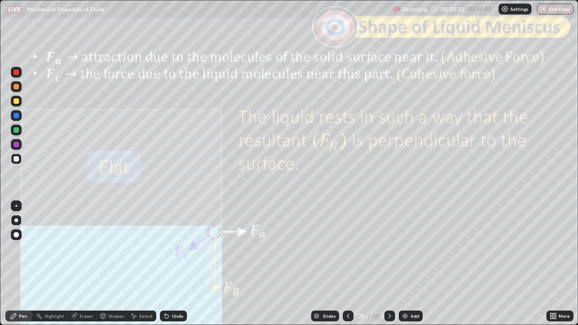
click at [388, 264] on icon at bounding box center [389, 316] width 7 height 7
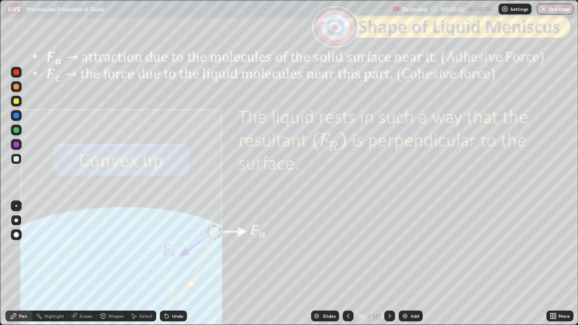
click at [386, 264] on icon at bounding box center [389, 316] width 7 height 7
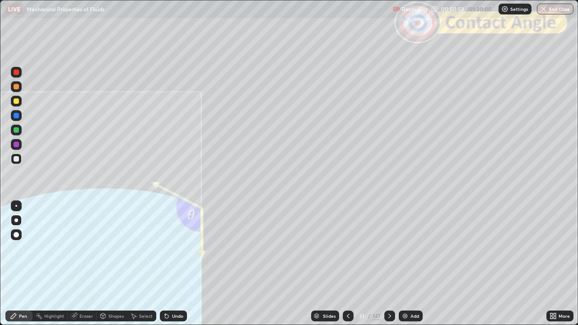
click at [16, 130] on div at bounding box center [16, 129] width 5 height 5
click at [174, 264] on div "Undo" at bounding box center [173, 316] width 27 height 11
click at [18, 102] on div at bounding box center [16, 100] width 5 height 5
click at [179, 264] on div "Undo" at bounding box center [177, 316] width 11 height 5
click at [16, 131] on div at bounding box center [16, 129] width 5 height 5
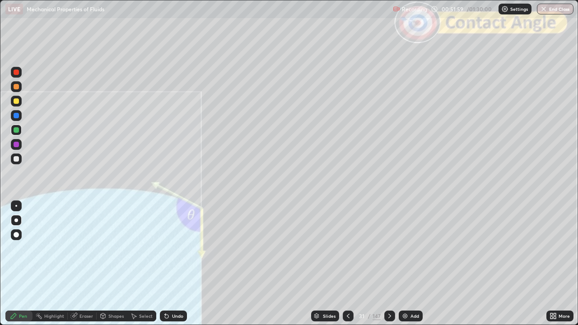
click at [16, 101] on div at bounding box center [16, 100] width 5 height 5
click at [171, 264] on div "Undo" at bounding box center [173, 316] width 27 height 11
click at [389, 264] on icon at bounding box center [389, 316] width 3 height 5
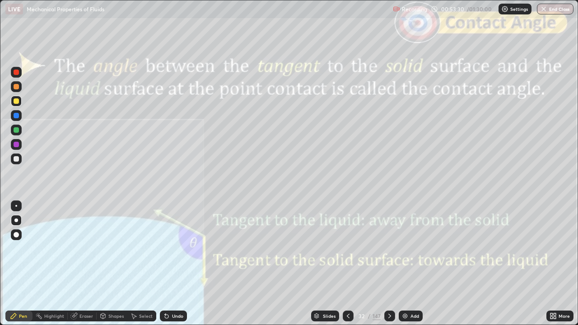
click at [116, 264] on div "Shapes" at bounding box center [115, 316] width 15 height 5
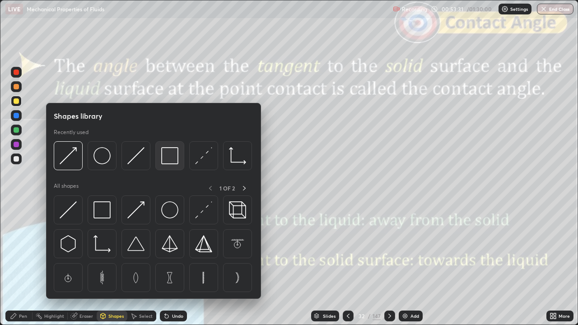
click at [166, 155] on img at bounding box center [169, 155] width 17 height 17
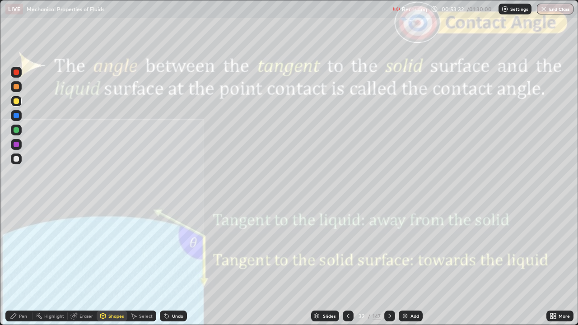
click at [15, 76] on div at bounding box center [16, 72] width 11 height 11
click at [386, 264] on div at bounding box center [389, 316] width 11 height 11
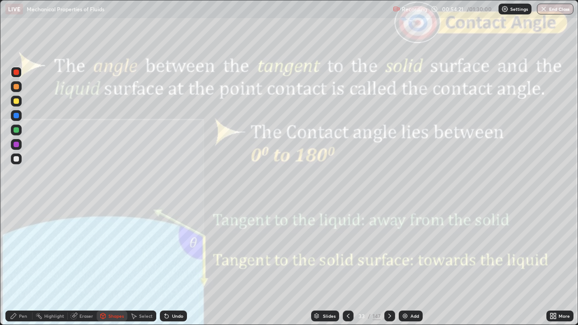
click at [388, 264] on div at bounding box center [389, 316] width 11 height 11
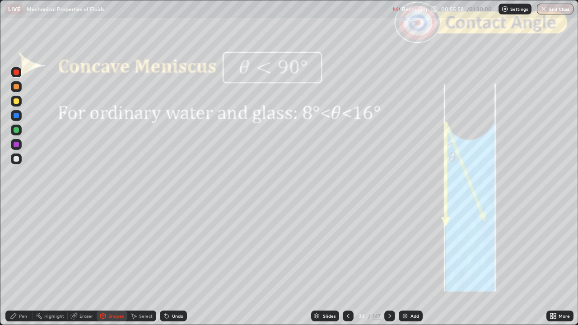
click at [388, 264] on div at bounding box center [389, 316] width 11 height 11
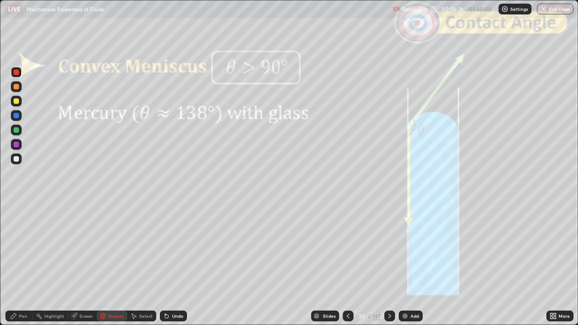
click at [325, 264] on div "Slides" at bounding box center [329, 316] width 13 height 5
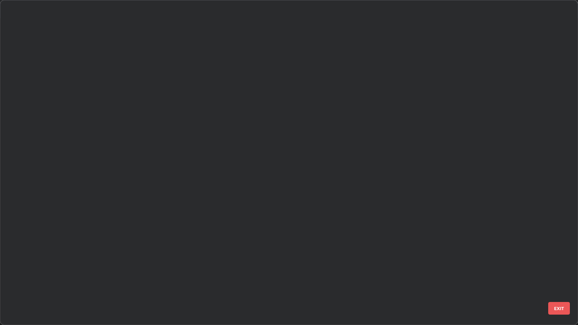
scroll to position [322, 573]
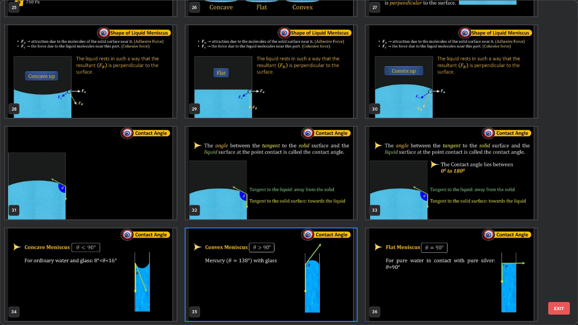
click at [562, 264] on button "EXIT" at bounding box center [559, 308] width 22 height 13
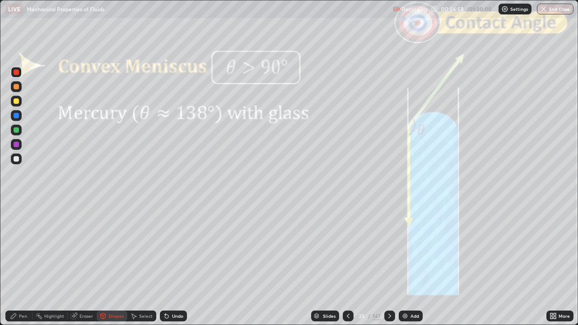
click at [388, 264] on div at bounding box center [389, 316] width 11 height 11
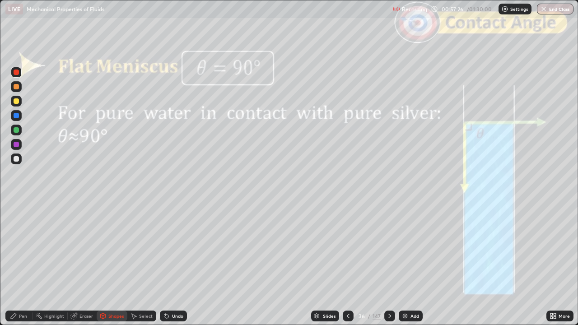
click at [349, 264] on icon at bounding box center [348, 316] width 7 height 7
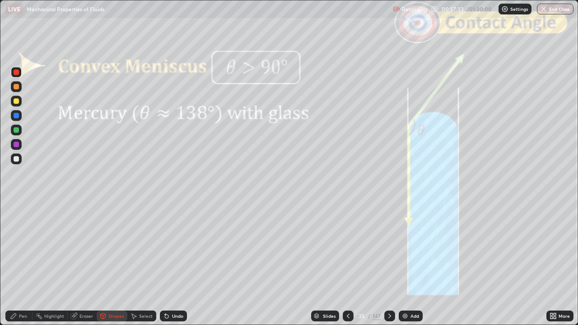
click at [347, 264] on icon at bounding box center [348, 316] width 7 height 7
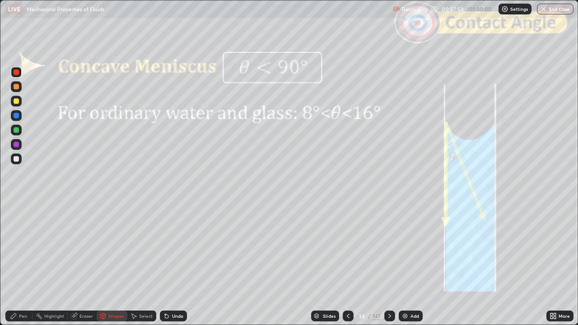
click at [388, 264] on icon at bounding box center [389, 316] width 7 height 7
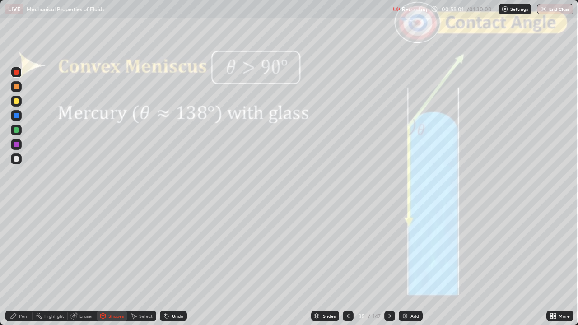
click at [389, 264] on icon at bounding box center [389, 316] width 7 height 7
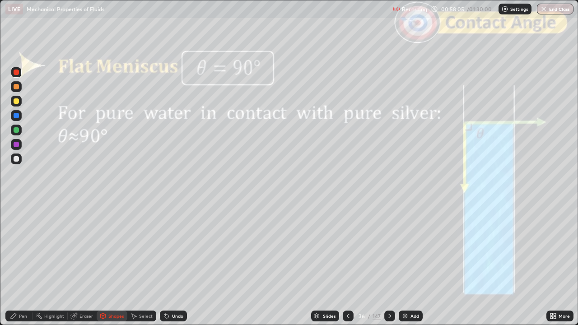
click at [387, 264] on icon at bounding box center [389, 316] width 7 height 7
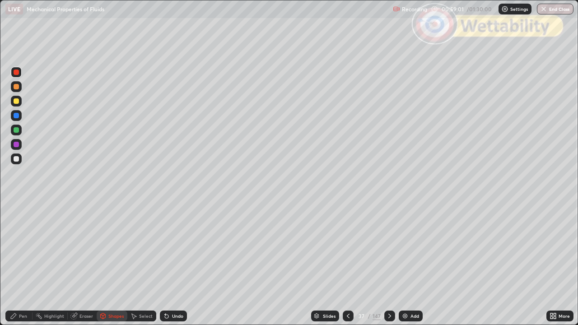
click at [387, 264] on icon at bounding box center [389, 316] width 7 height 7
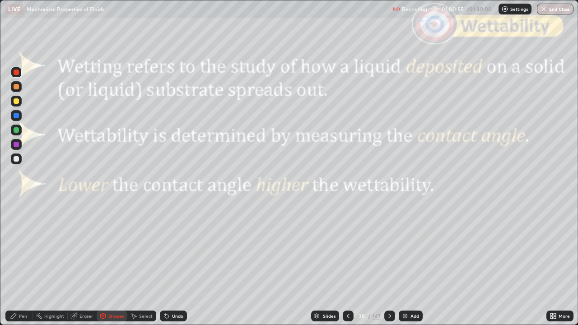
click at [388, 264] on icon at bounding box center [389, 316] width 7 height 7
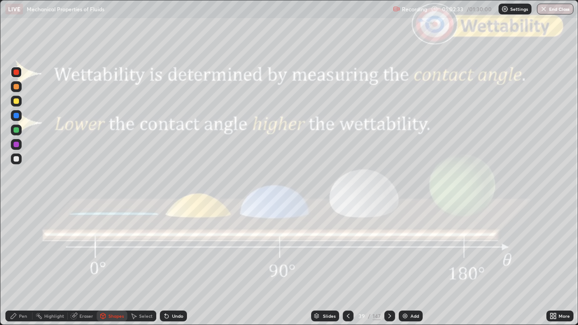
click at [388, 264] on icon at bounding box center [389, 316] width 7 height 7
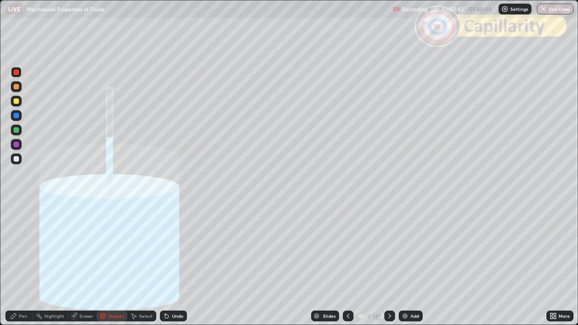
click at [389, 264] on icon at bounding box center [389, 316] width 7 height 7
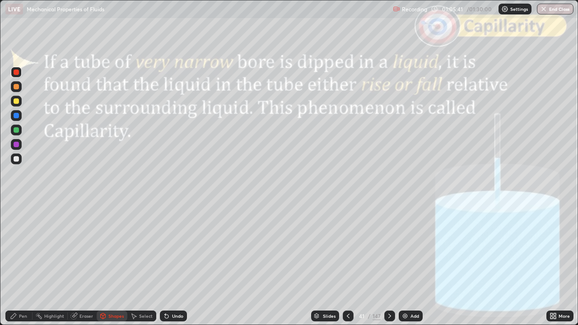
click at [388, 264] on div at bounding box center [389, 316] width 11 height 11
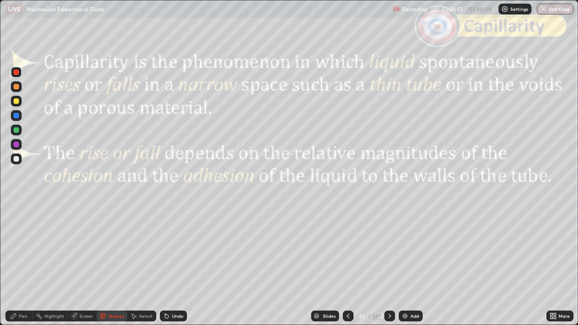
click at [387, 264] on icon at bounding box center [389, 316] width 7 height 7
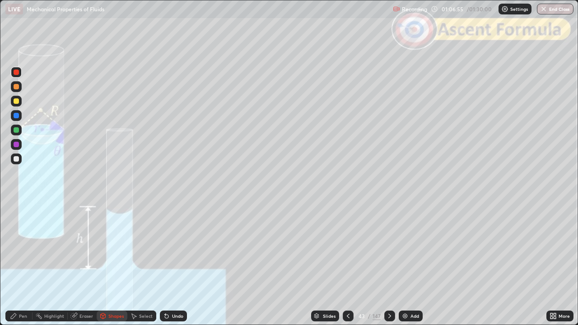
click at [348, 264] on icon at bounding box center [348, 316] width 3 height 5
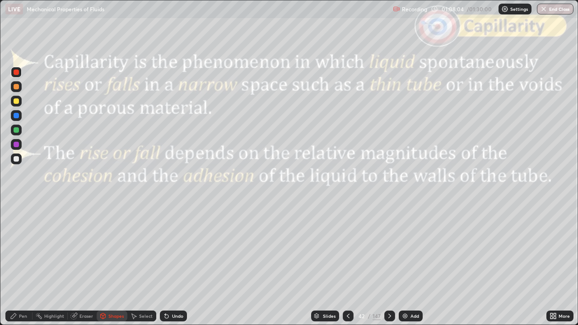
click at [388, 264] on icon at bounding box center [389, 316] width 7 height 7
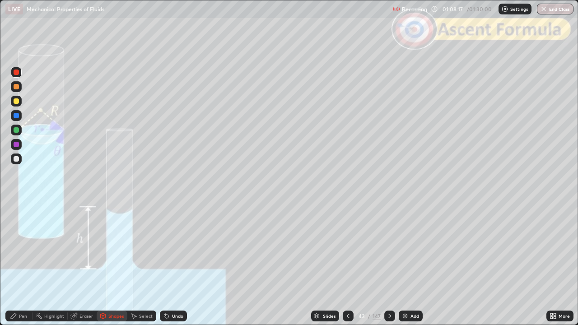
click at [388, 264] on icon at bounding box center [389, 316] width 7 height 7
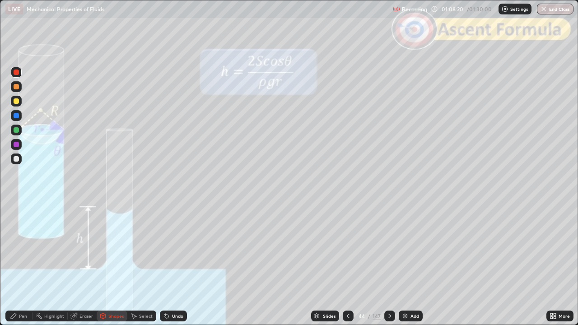
click at [388, 264] on icon at bounding box center [389, 316] width 7 height 7
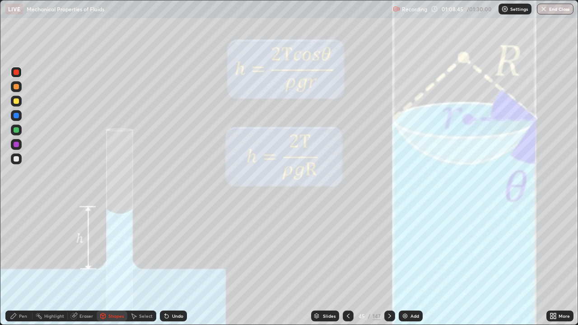
click at [103, 264] on icon at bounding box center [103, 315] width 5 height 1
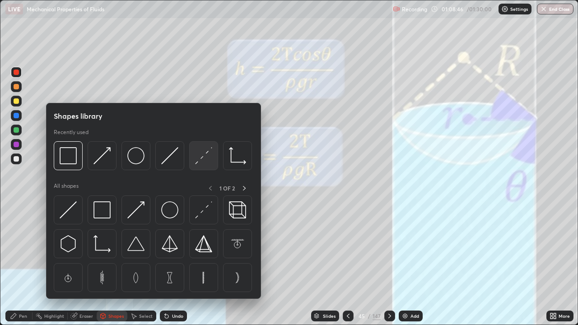
click at [202, 159] on img at bounding box center [203, 155] width 17 height 17
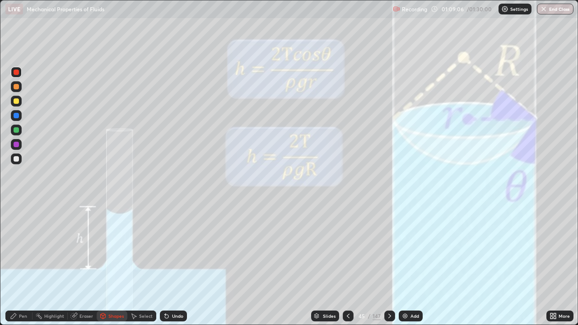
click at [113, 264] on div "Shapes" at bounding box center [115, 316] width 15 height 5
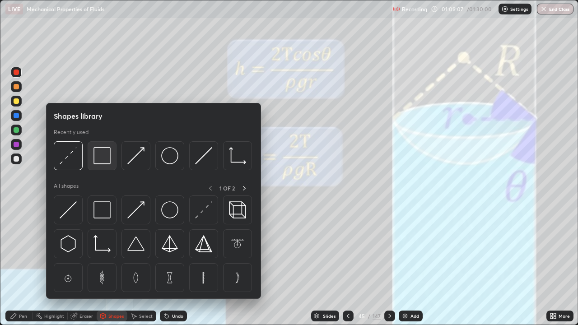
click at [103, 163] on img at bounding box center [102, 155] width 17 height 17
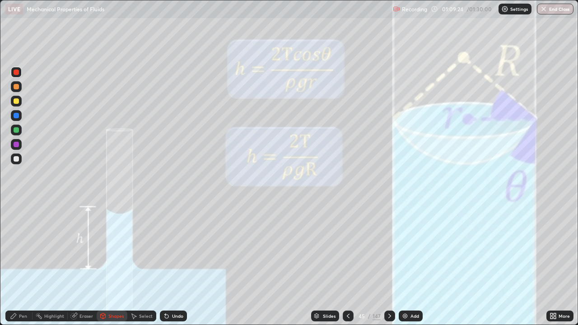
click at [14, 264] on icon at bounding box center [13, 316] width 7 height 7
click at [117, 264] on div "Shapes" at bounding box center [115, 316] width 15 height 5
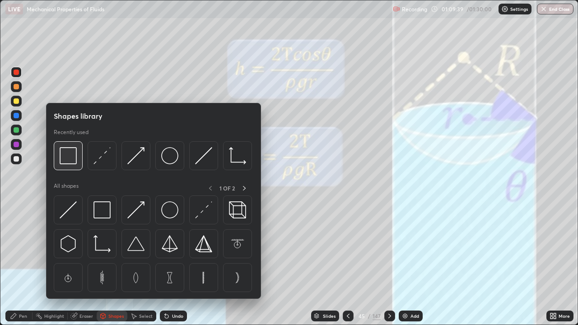
click at [71, 164] on img at bounding box center [68, 155] width 17 height 17
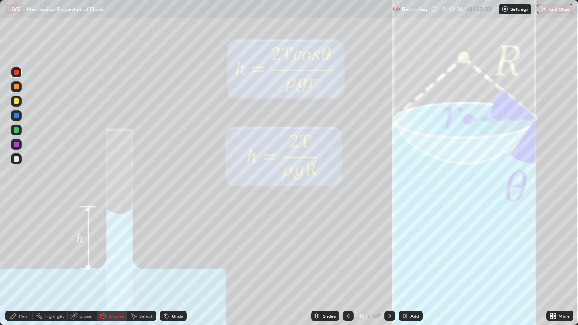
click at [110, 264] on div "Shapes" at bounding box center [115, 316] width 15 height 5
click at [23, 264] on div "Pen" at bounding box center [23, 316] width 8 height 5
click at [108, 264] on div "Shapes" at bounding box center [115, 316] width 15 height 5
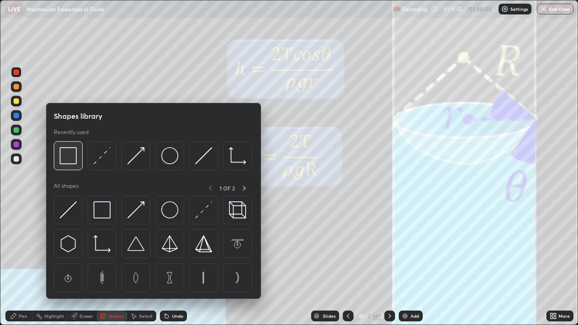
click at [70, 163] on img at bounding box center [68, 155] width 17 height 17
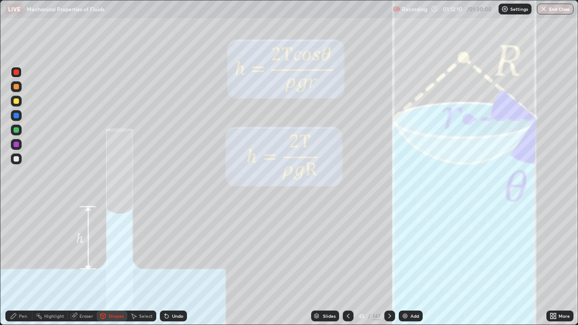
click at [15, 160] on div at bounding box center [16, 158] width 5 height 5
click at [18, 264] on div "Pen" at bounding box center [18, 316] width 27 height 11
click at [388, 264] on icon at bounding box center [389, 316] width 7 height 7
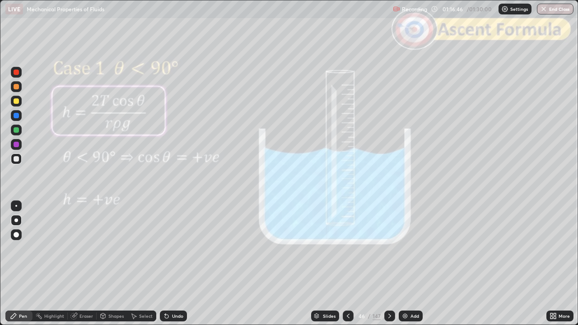
click at [390, 264] on icon at bounding box center [389, 316] width 7 height 7
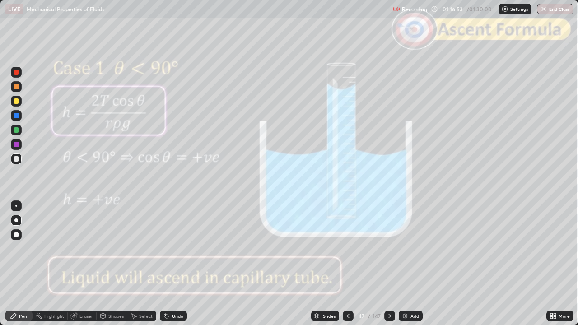
click at [388, 264] on icon at bounding box center [389, 316] width 7 height 7
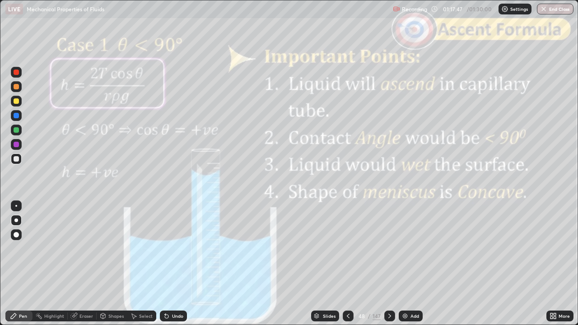
click at [347, 264] on icon at bounding box center [348, 316] width 3 height 5
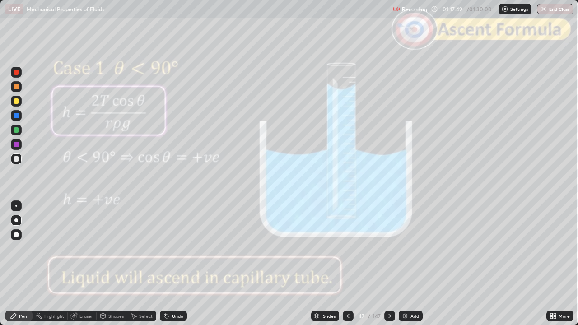
click at [387, 264] on icon at bounding box center [389, 316] width 7 height 7
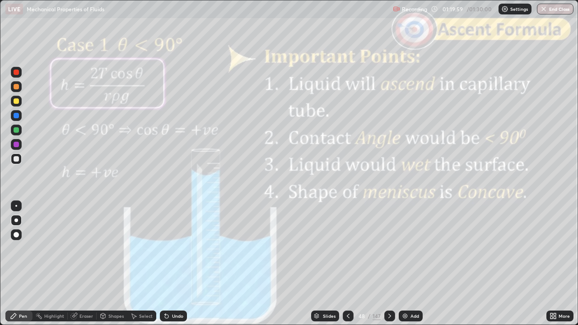
click at [388, 264] on icon at bounding box center [389, 316] width 7 height 7
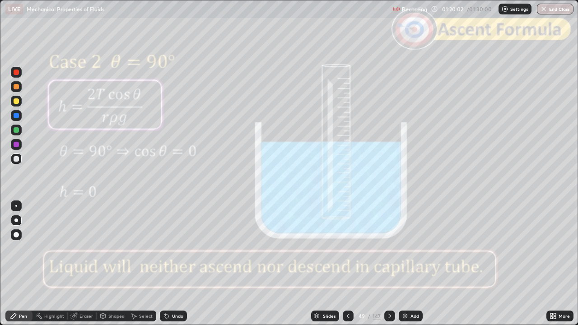
click at [388, 264] on icon at bounding box center [389, 316] width 7 height 7
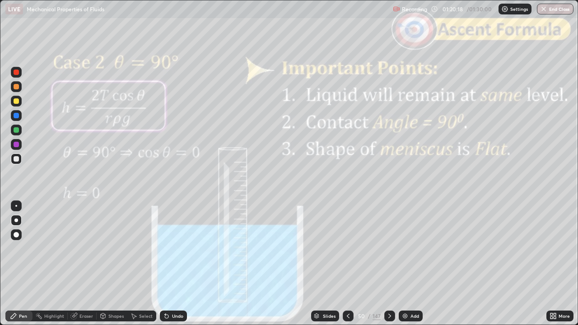
click at [386, 264] on icon at bounding box center [389, 316] width 7 height 7
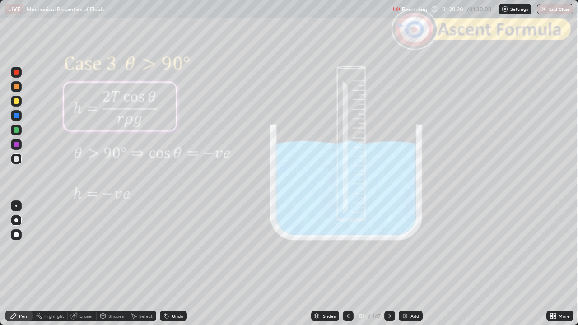
click at [387, 264] on div at bounding box center [389, 316] width 11 height 11
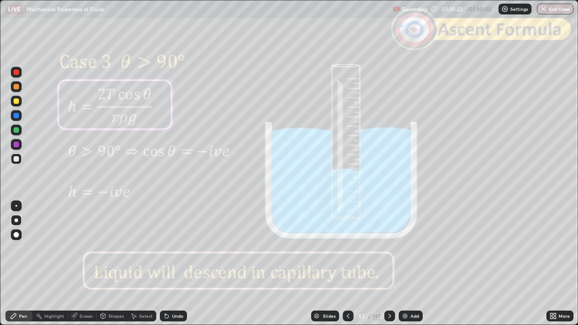
click at [388, 264] on icon at bounding box center [389, 316] width 7 height 7
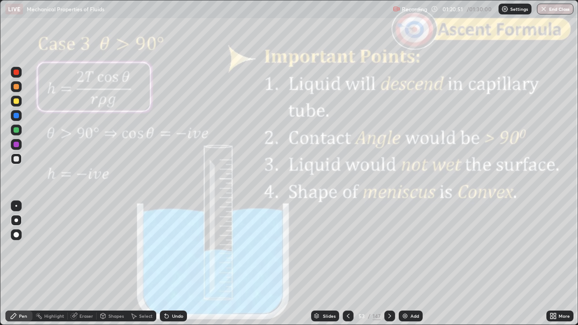
click at [388, 264] on icon at bounding box center [389, 316] width 7 height 7
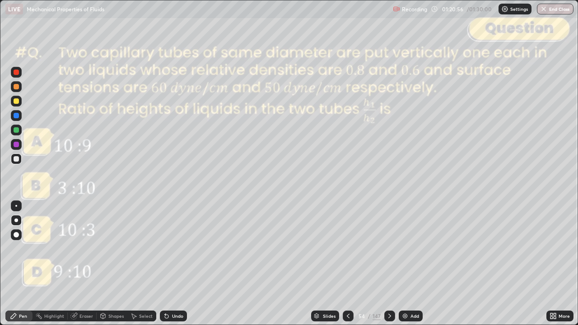
click at [332, 264] on div "Slides" at bounding box center [329, 316] width 13 height 5
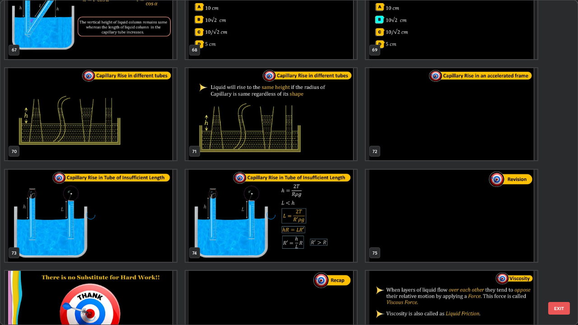
scroll to position [2276, 0]
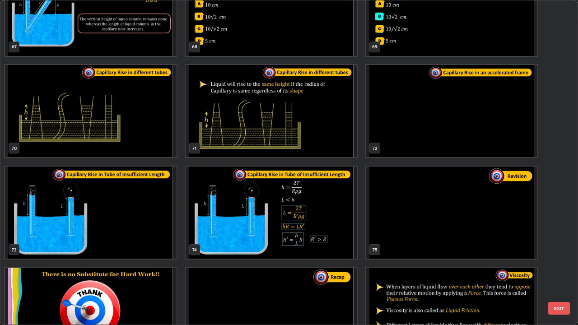
click at [559, 264] on button "EXIT" at bounding box center [559, 308] width 22 height 13
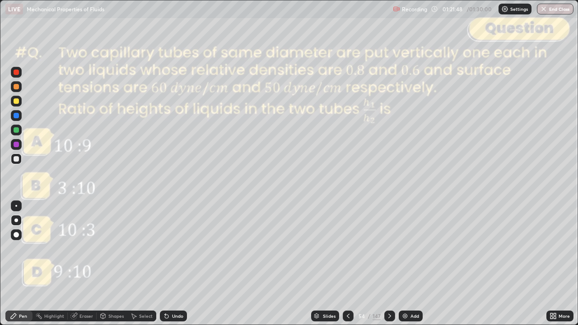
click at [14, 75] on div at bounding box center [16, 72] width 5 height 5
click at [17, 160] on div at bounding box center [16, 158] width 5 height 5
click at [174, 264] on div "Undo" at bounding box center [177, 316] width 11 height 5
click at [388, 264] on icon at bounding box center [389, 316] width 7 height 7
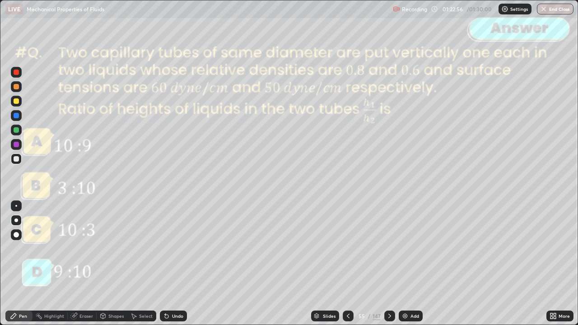
click at [388, 264] on icon at bounding box center [389, 316] width 7 height 7
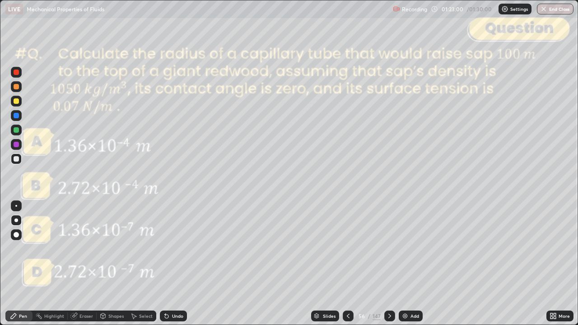
click at [330, 264] on div "Slides" at bounding box center [329, 316] width 13 height 5
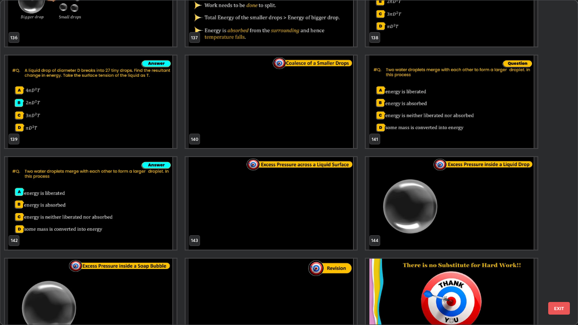
scroll to position [4651, 0]
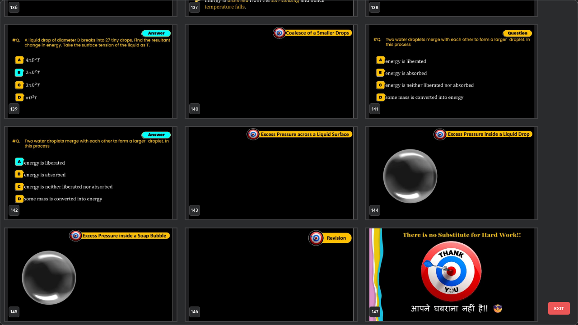
click at [322, 263] on img "grid" at bounding box center [272, 275] width 172 height 93
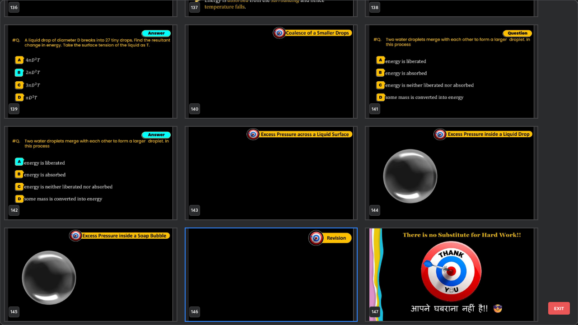
click at [565, 264] on button "EXIT" at bounding box center [559, 308] width 22 height 13
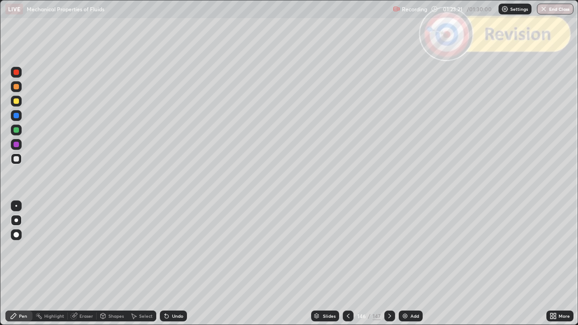
click at [388, 264] on icon at bounding box center [389, 316] width 7 height 7
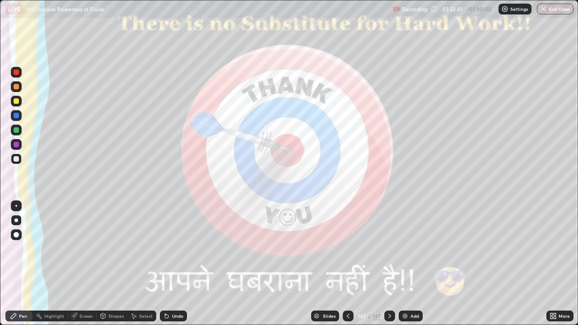
click at [547, 12] on img "button" at bounding box center [543, 8] width 7 height 7
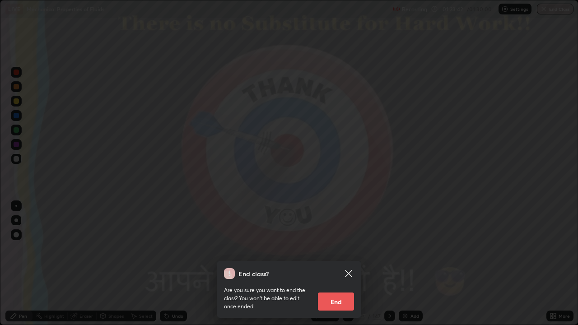
click at [335, 264] on button "End" at bounding box center [336, 302] width 36 height 18
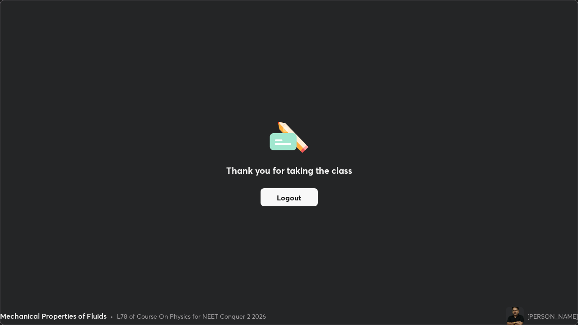
click at [301, 200] on button "Logout" at bounding box center [289, 197] width 57 height 18
